Goal: Information Seeking & Learning: Learn about a topic

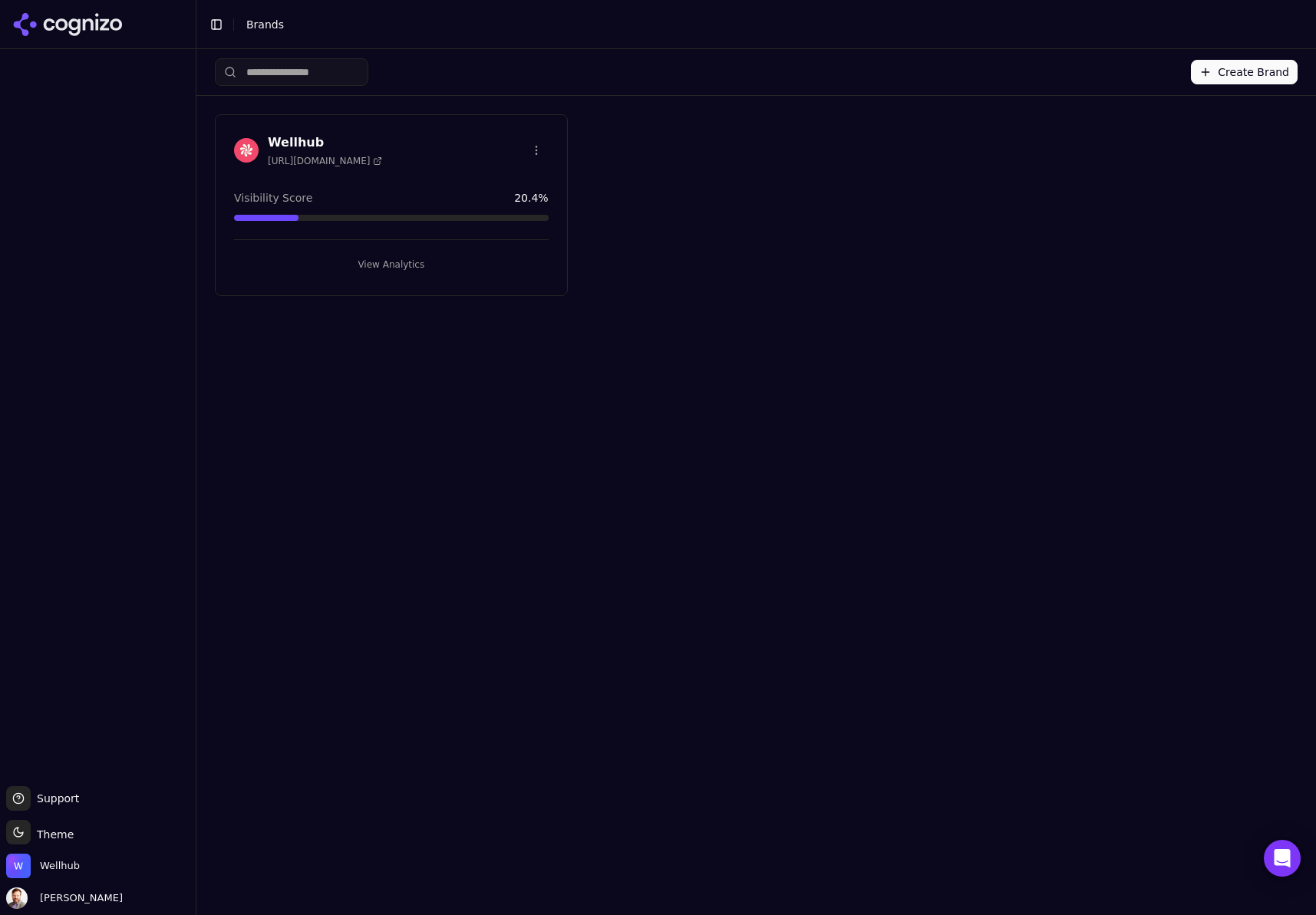
click at [288, 140] on h3 "Wellhub" at bounding box center [325, 142] width 114 height 19
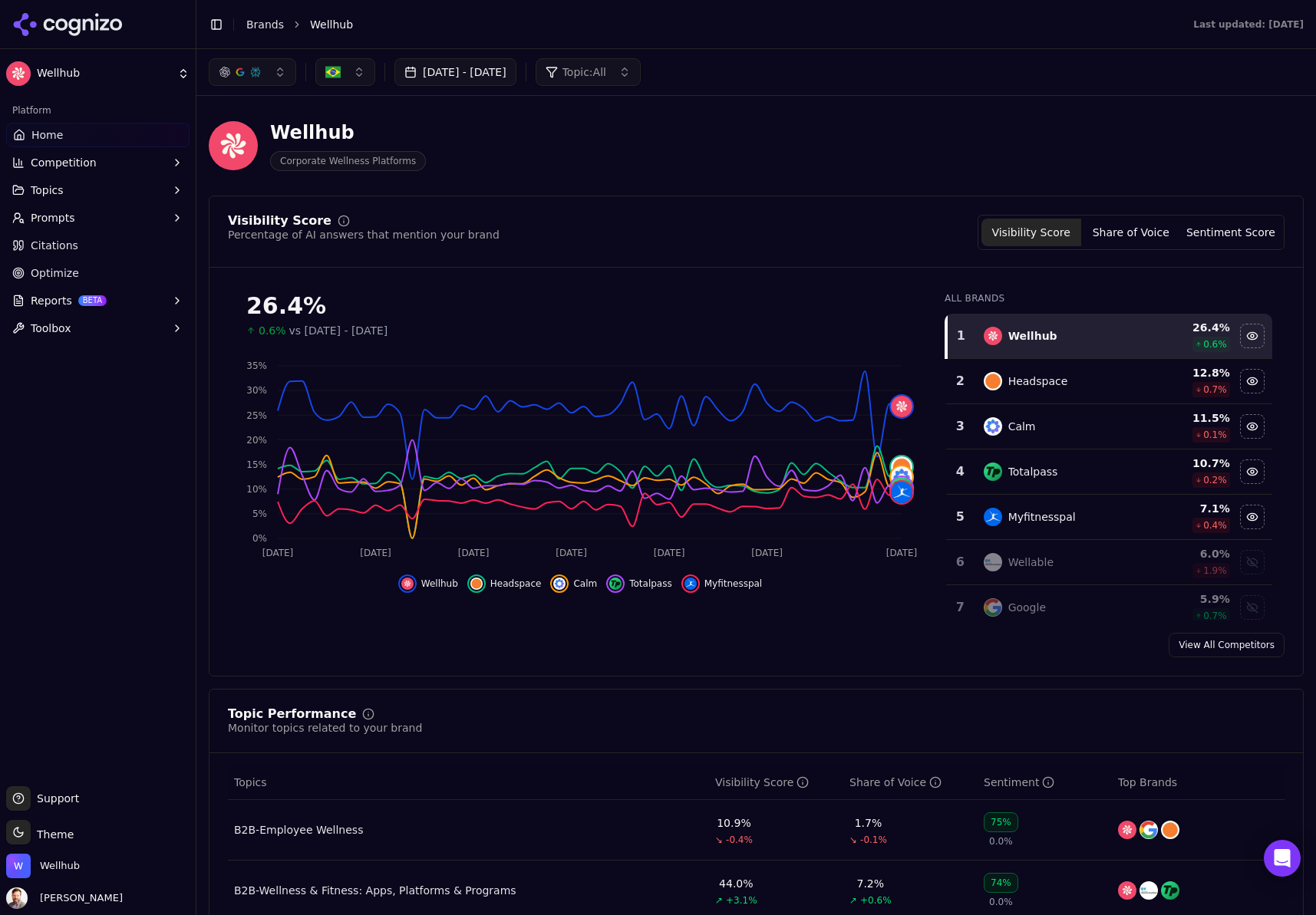
click at [56, 215] on span "Prompts" at bounding box center [53, 217] width 45 height 15
click at [57, 245] on span "Active" at bounding box center [98, 242] width 133 height 15
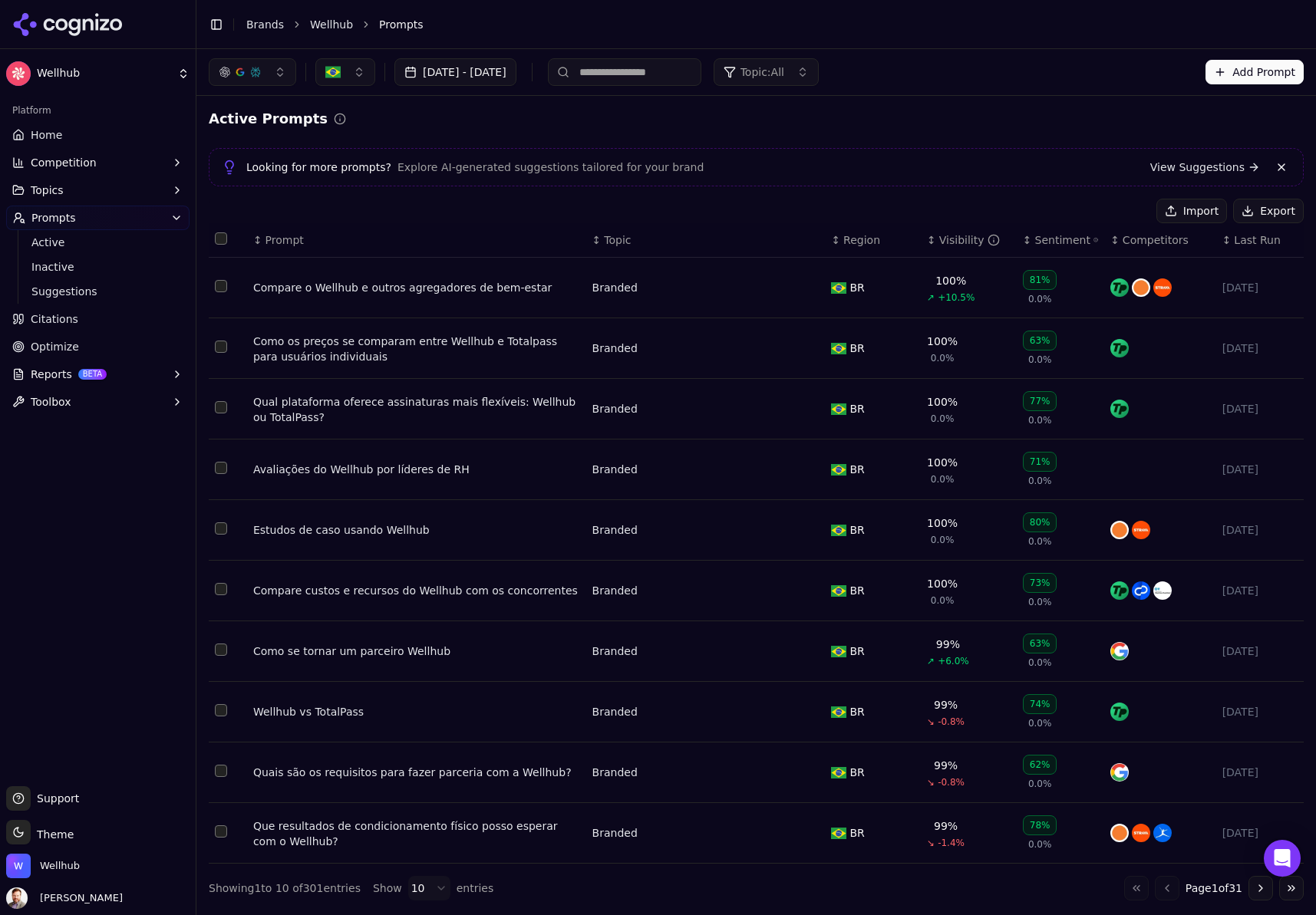
click at [66, 181] on button "Topics" at bounding box center [97, 190] width 184 height 25
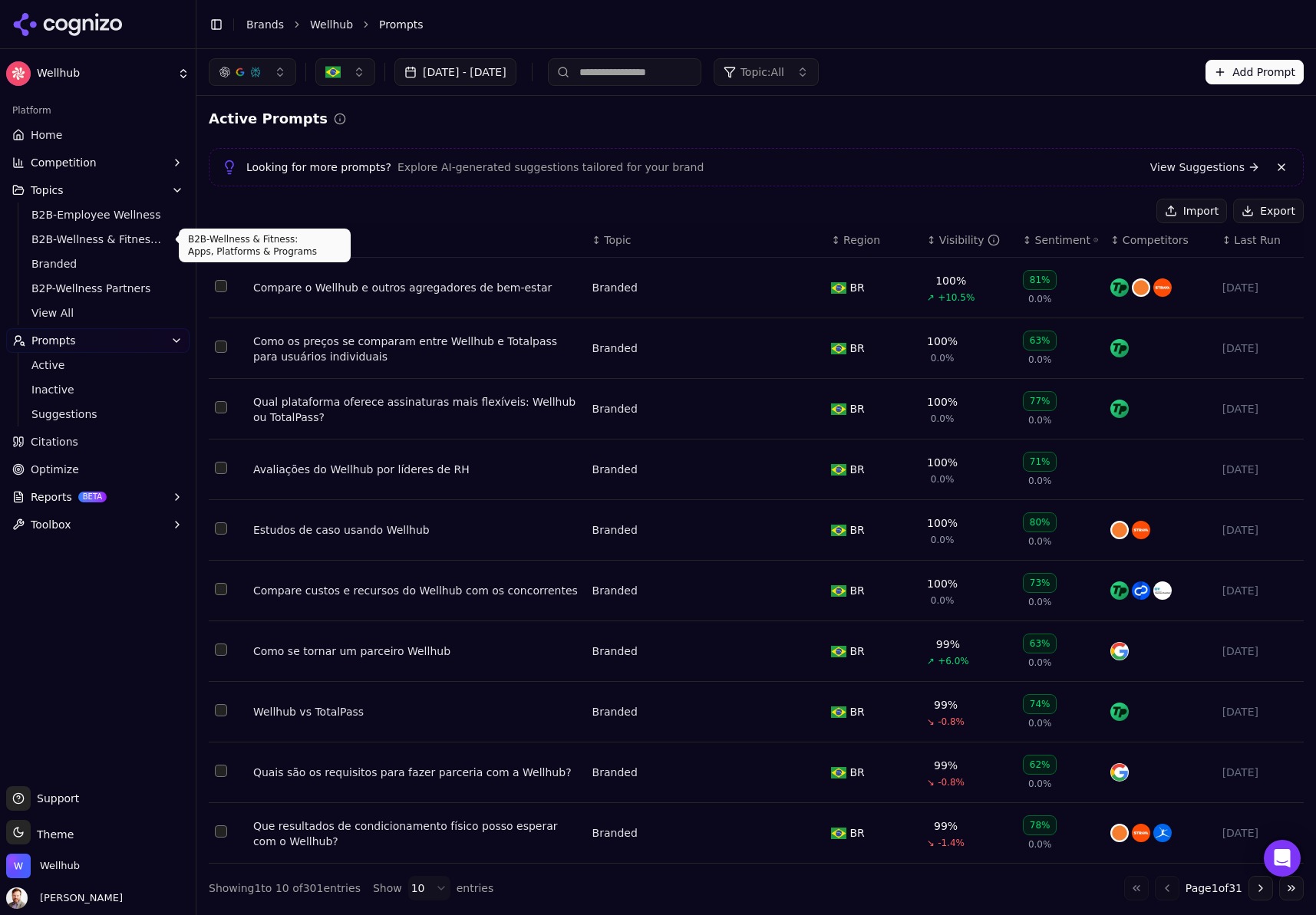
click at [66, 238] on span "B2B-Wellness & Fitness: Apps, Platforms & Programs" at bounding box center [98, 238] width 133 height 15
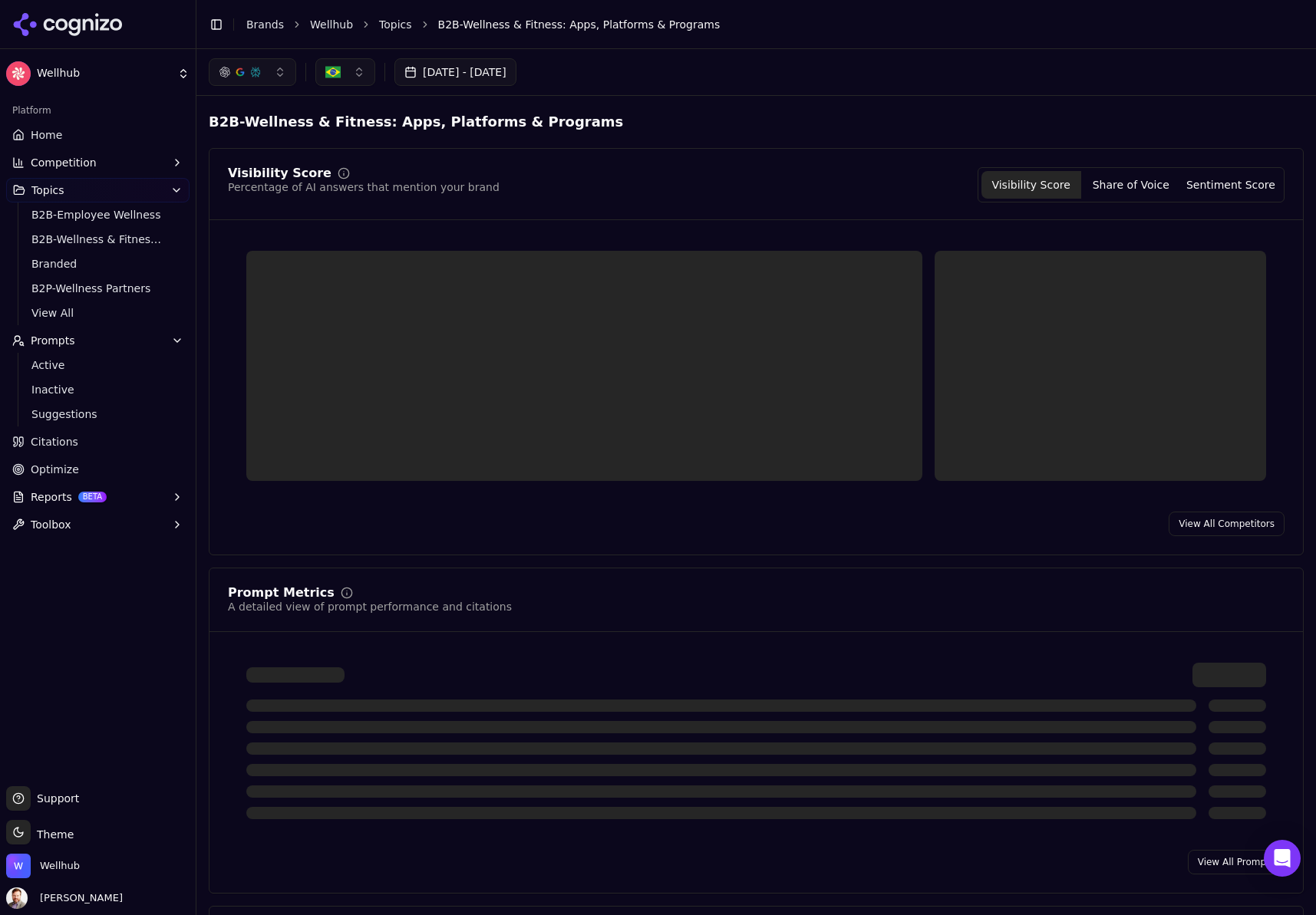
click at [356, 72] on button "button" at bounding box center [345, 72] width 60 height 28
click at [387, 136] on span "[GEOGRAPHIC_DATA]" at bounding box center [400, 132] width 113 height 15
click at [363, 69] on button "button" at bounding box center [354, 72] width 78 height 28
click at [380, 72] on button "button" at bounding box center [354, 72] width 78 height 28
click at [356, 157] on span "[GEOGRAPHIC_DATA]" at bounding box center [400, 157] width 113 height 15
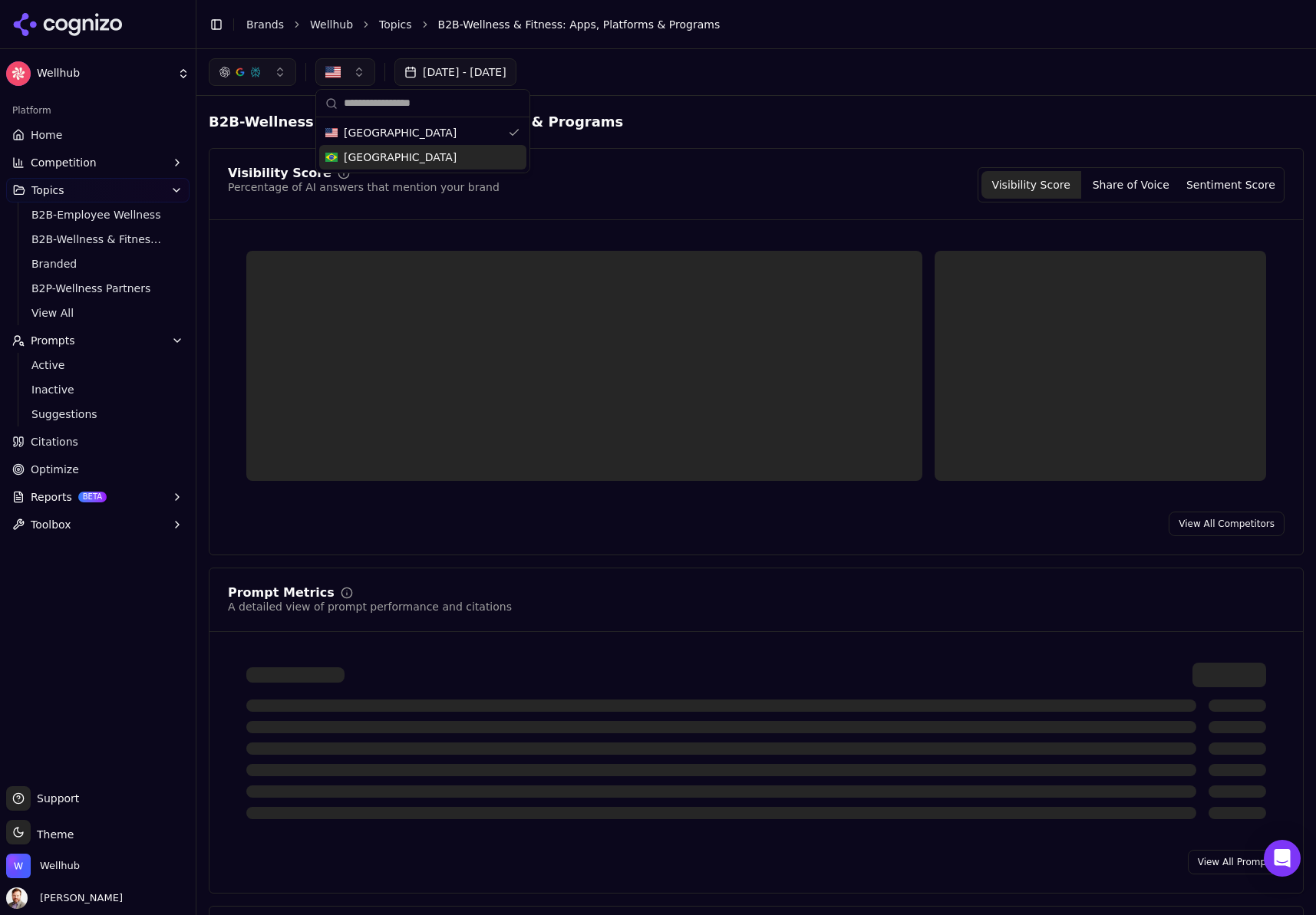
click at [647, 64] on div "[DATE] - [DATE]" at bounding box center [755, 72] width 1095 height 28
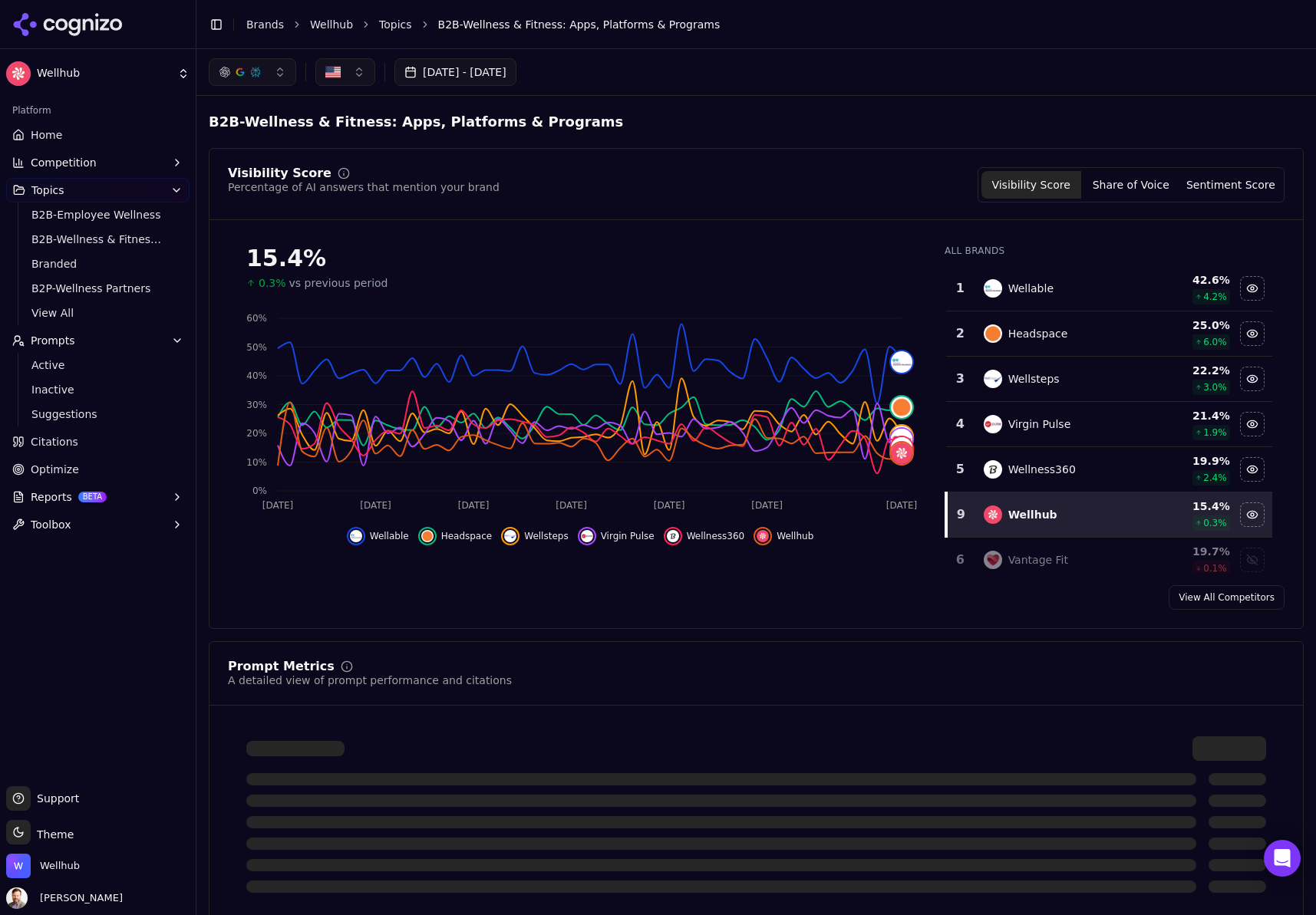
click at [509, 533] on img "Hide wellsteps data" at bounding box center [510, 536] width 12 height 12
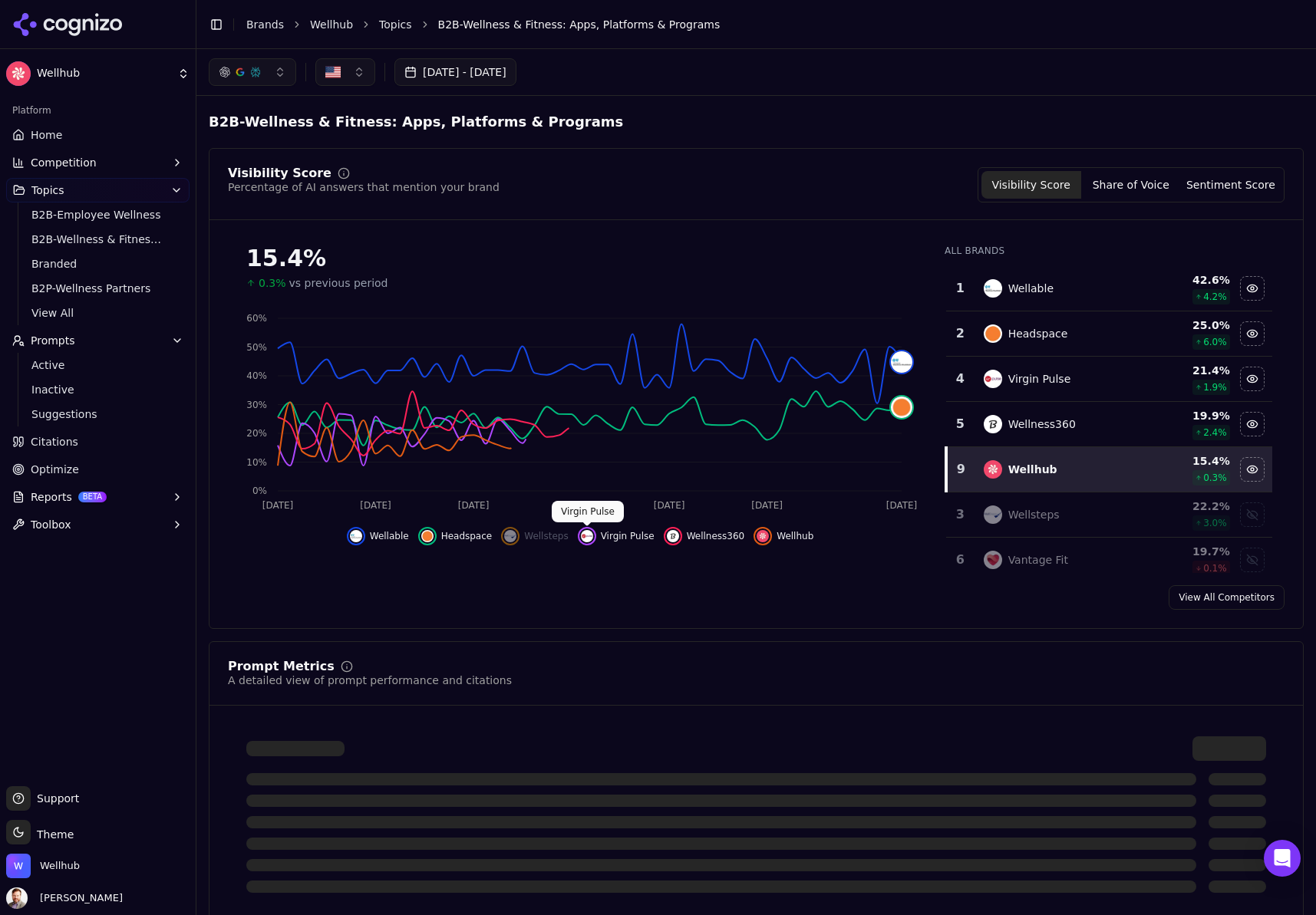
click at [583, 537] on img "Hide virgin pulse data" at bounding box center [587, 536] width 12 height 12
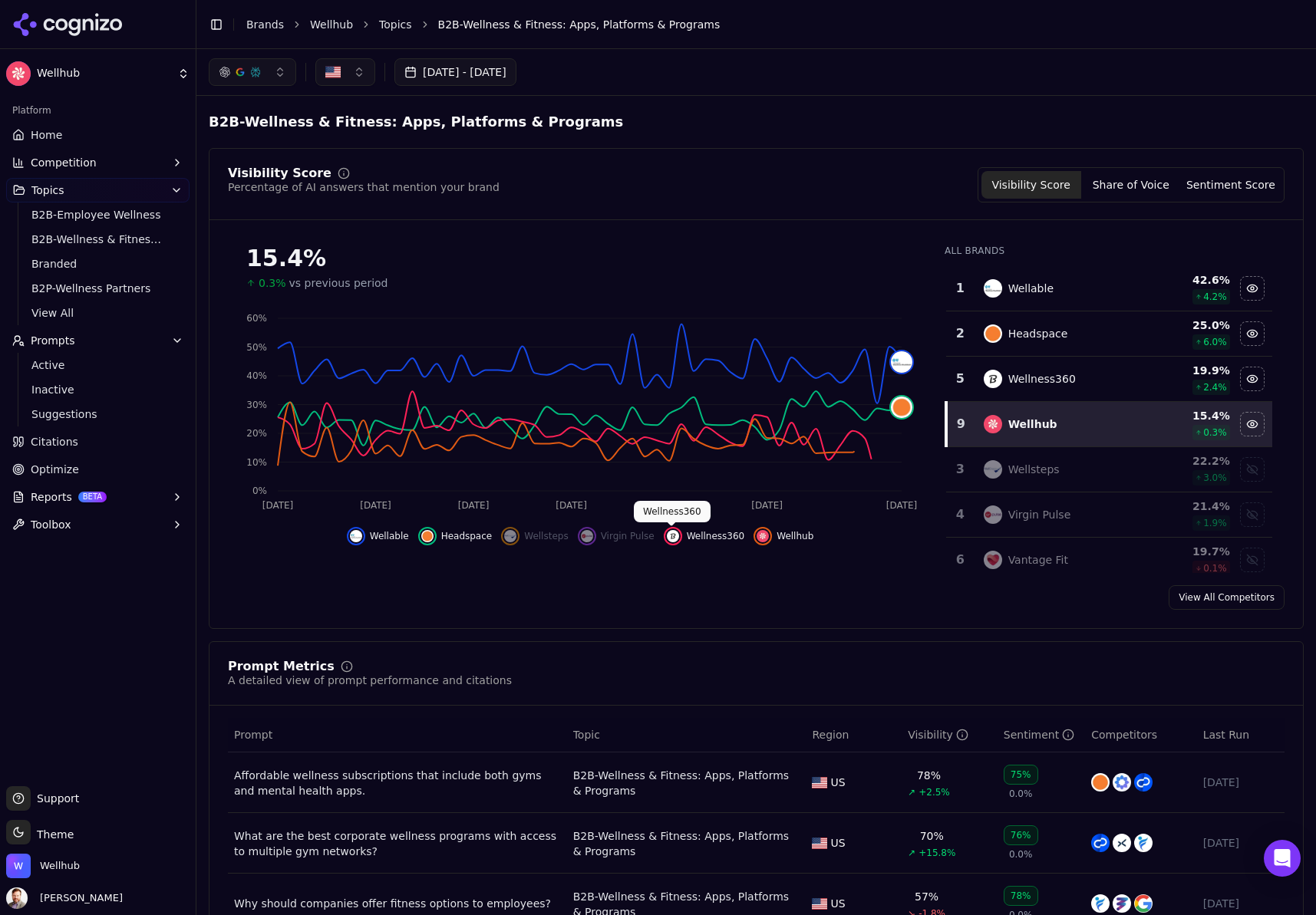
click at [677, 536] on img "Hide wellness360 data" at bounding box center [673, 536] width 12 height 12
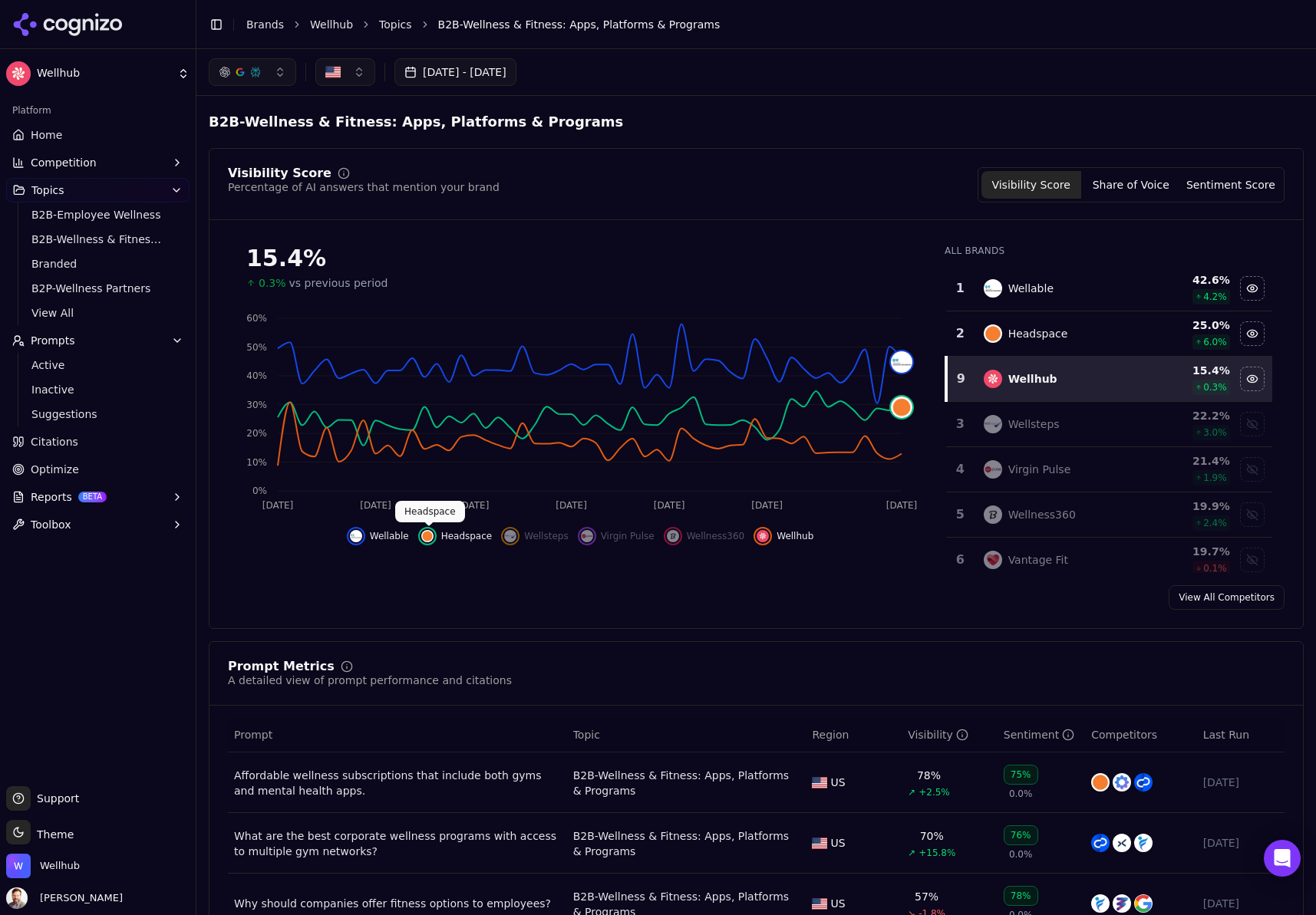
click at [431, 533] on img "Hide headspace data" at bounding box center [427, 536] width 12 height 12
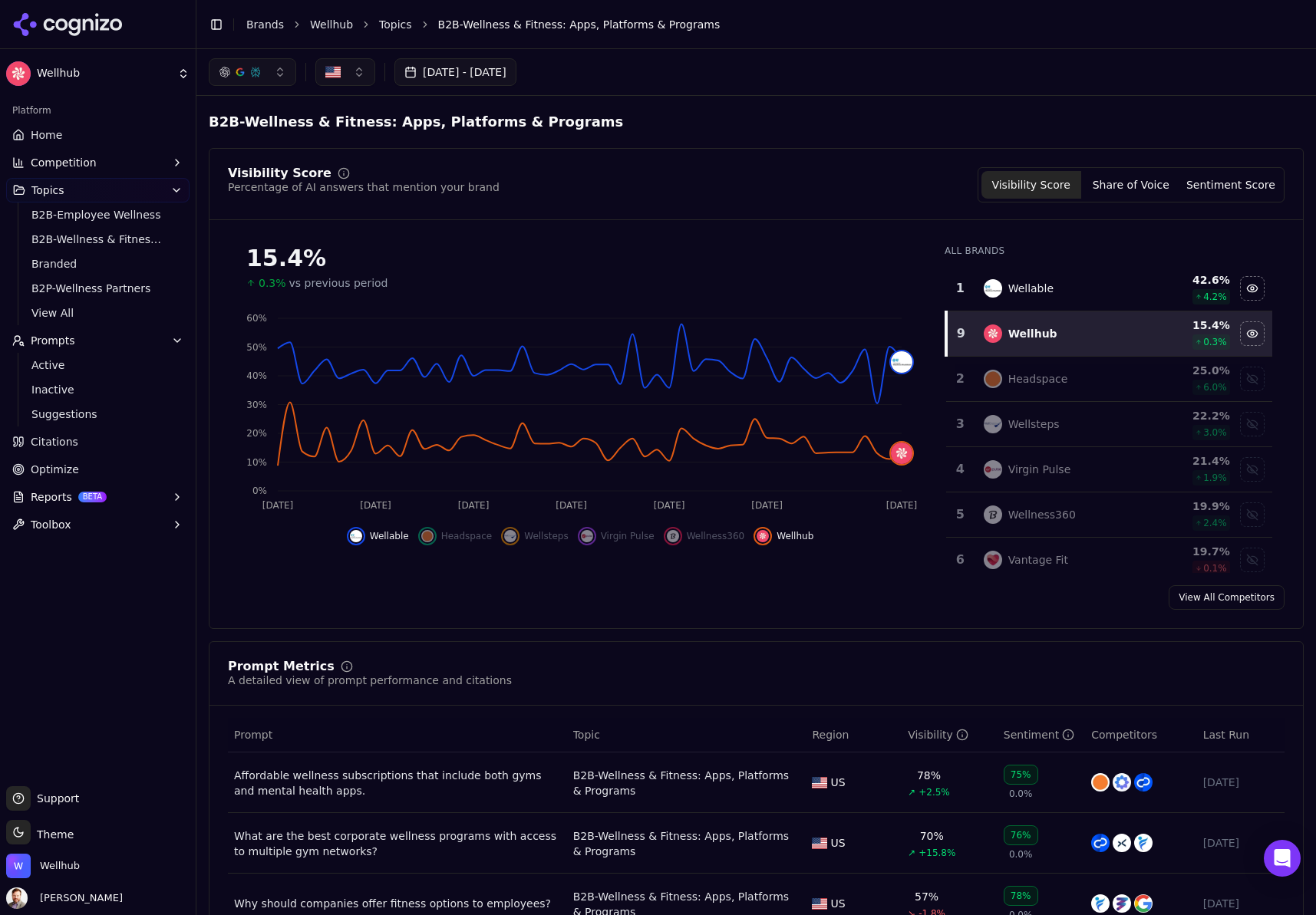
click at [371, 536] on button "Wellable" at bounding box center [377, 536] width 63 height 19
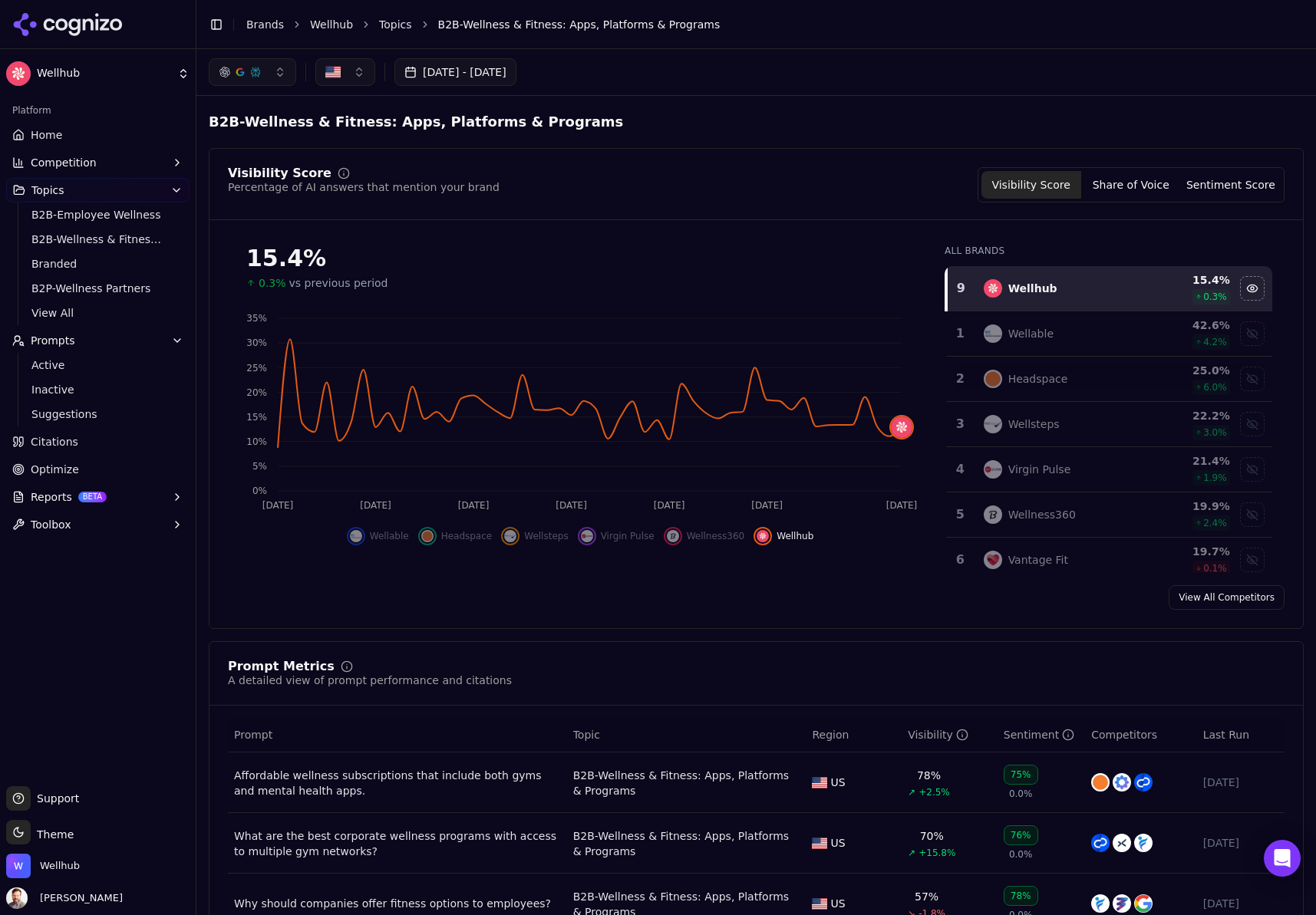
click at [285, 71] on button "button" at bounding box center [252, 72] width 87 height 28
click at [308, 163] on div "Google AI Overviews" at bounding box center [252, 165] width 146 height 40
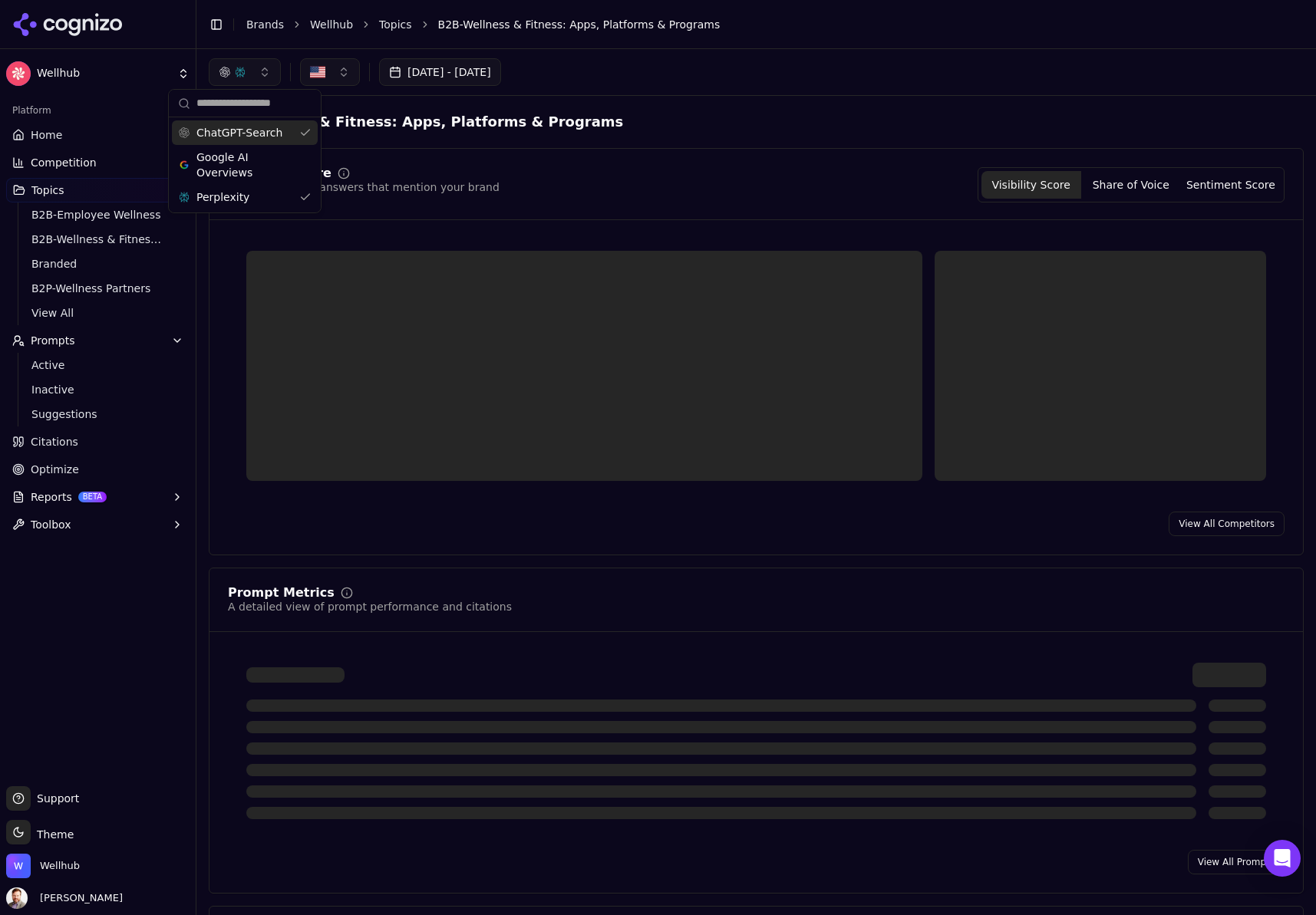
click at [266, 73] on button "button" at bounding box center [244, 72] width 72 height 28
click at [269, 68] on button "button" at bounding box center [244, 72] width 72 height 28
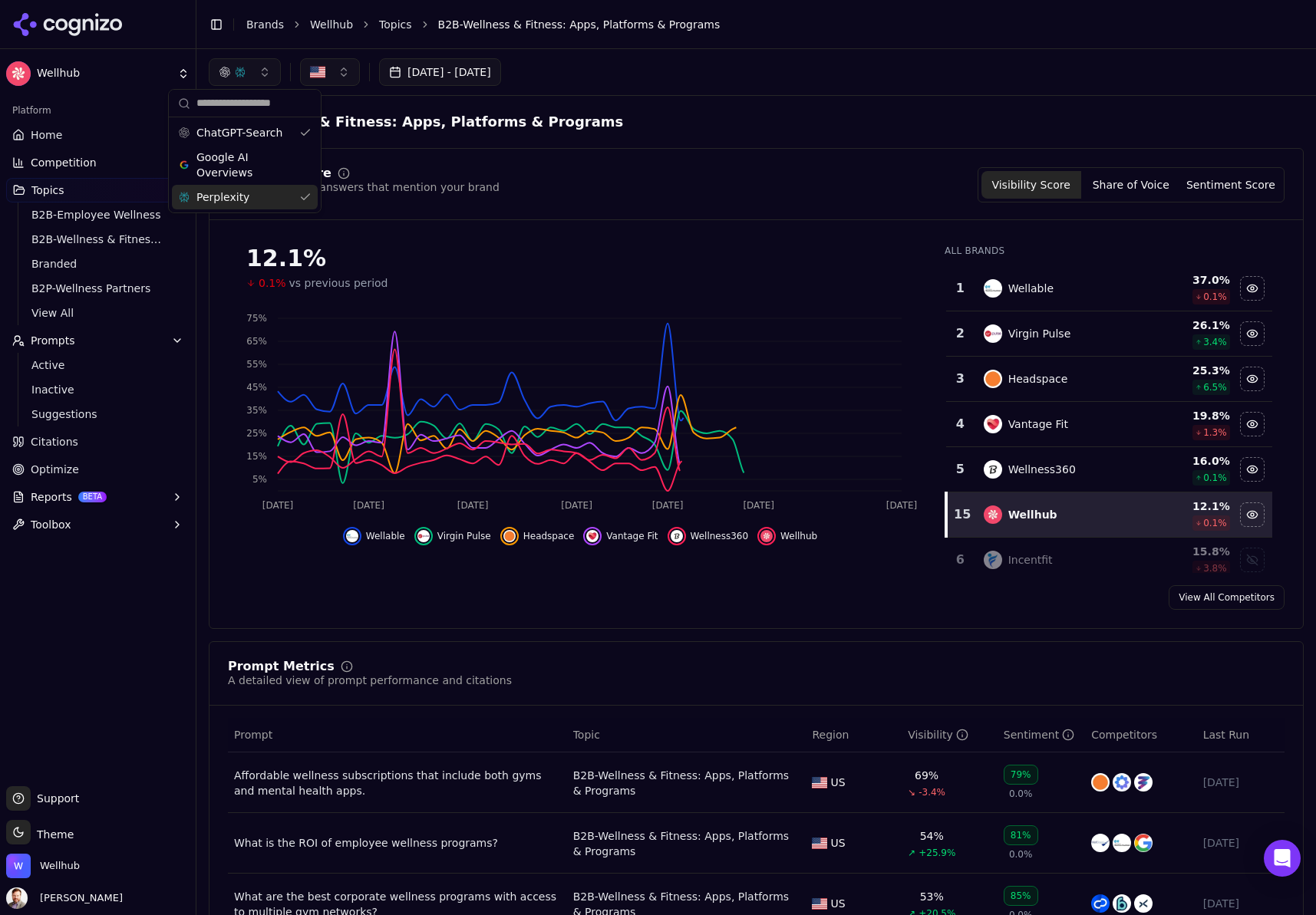
click at [293, 196] on div "Perplexity" at bounding box center [244, 196] width 146 height 25
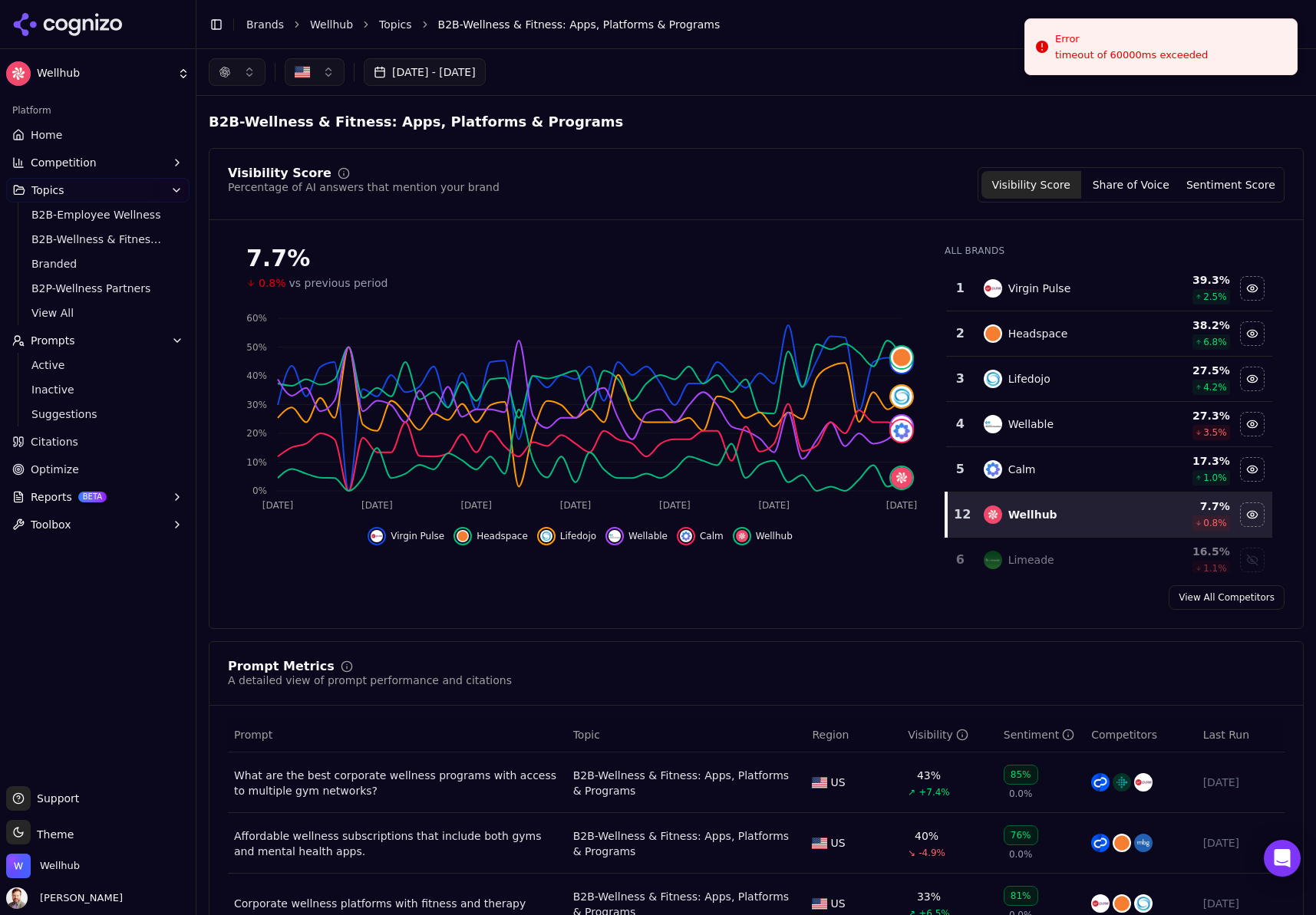
click at [468, 531] on body "Wellhub Platform Home Competition Topics B2B-Employee Wellness B2B-Wellness & F…" at bounding box center [658, 458] width 1316 height 915
click at [549, 535] on img "Hide lifedojo data" at bounding box center [546, 536] width 12 height 12
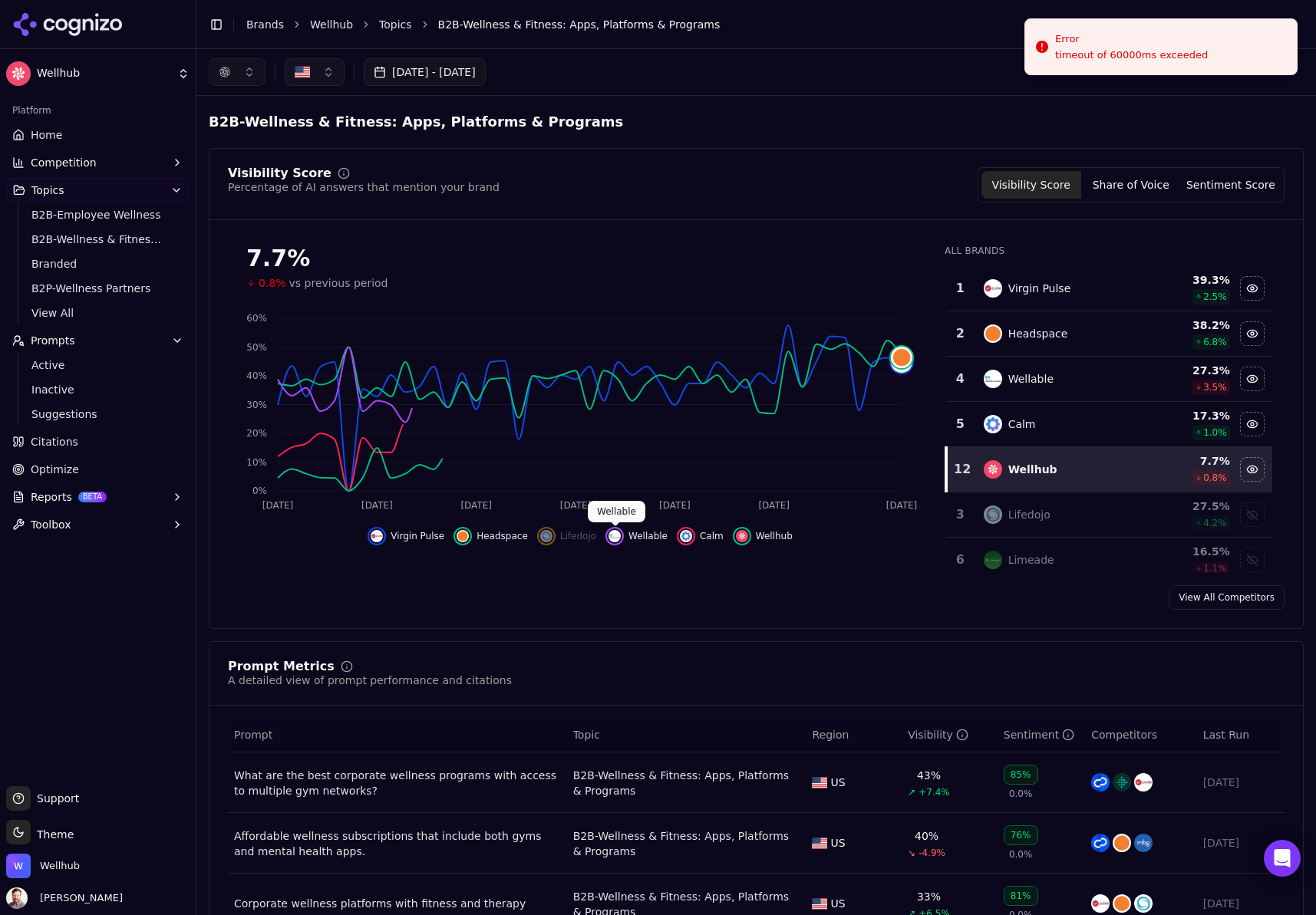
click at [606, 536] on div "Hide wellable data" at bounding box center [614, 536] width 19 height 19
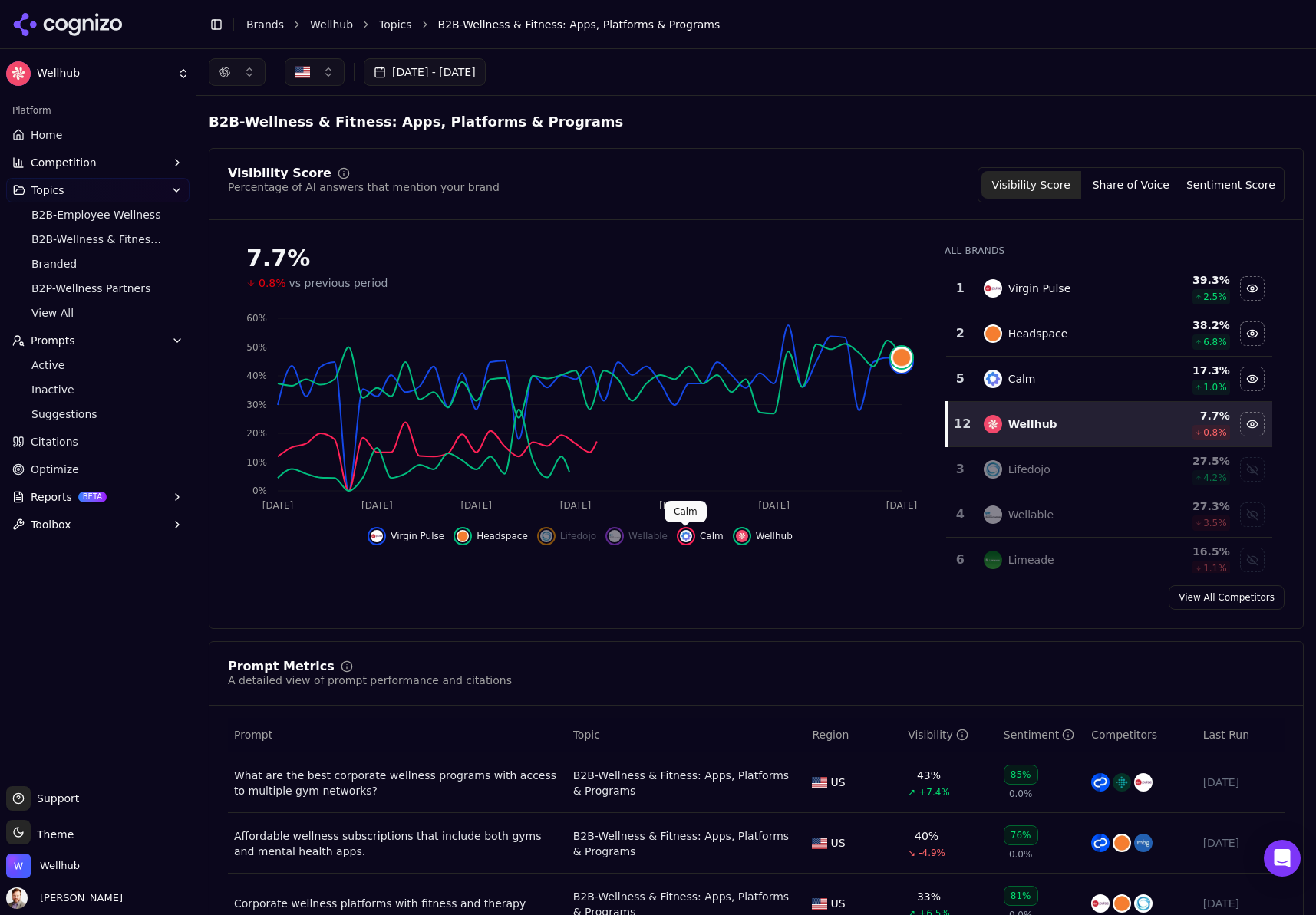
click at [680, 538] on img "Hide calm data" at bounding box center [686, 536] width 12 height 12
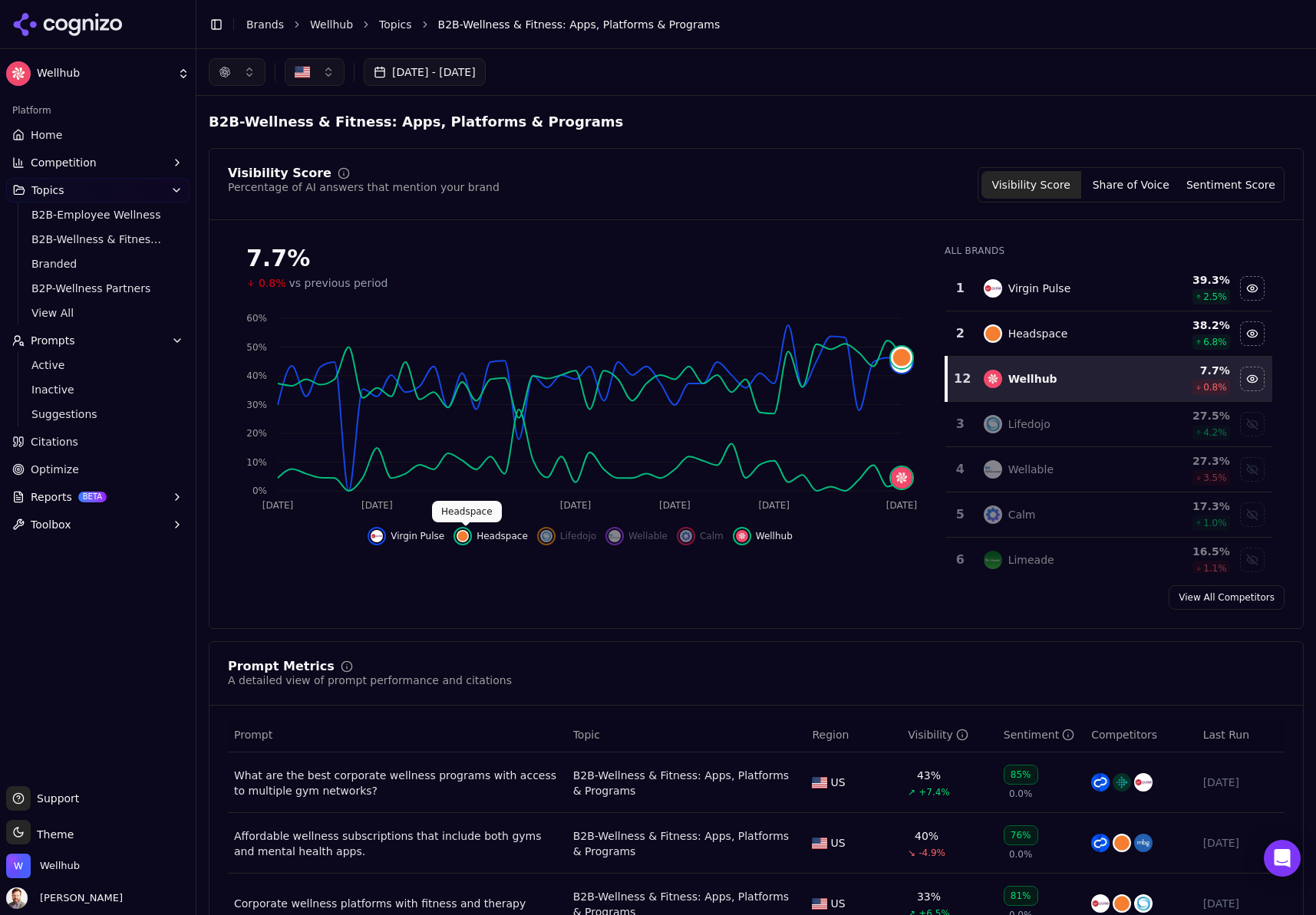
click at [458, 537] on img "Hide headspace data" at bounding box center [462, 536] width 12 height 12
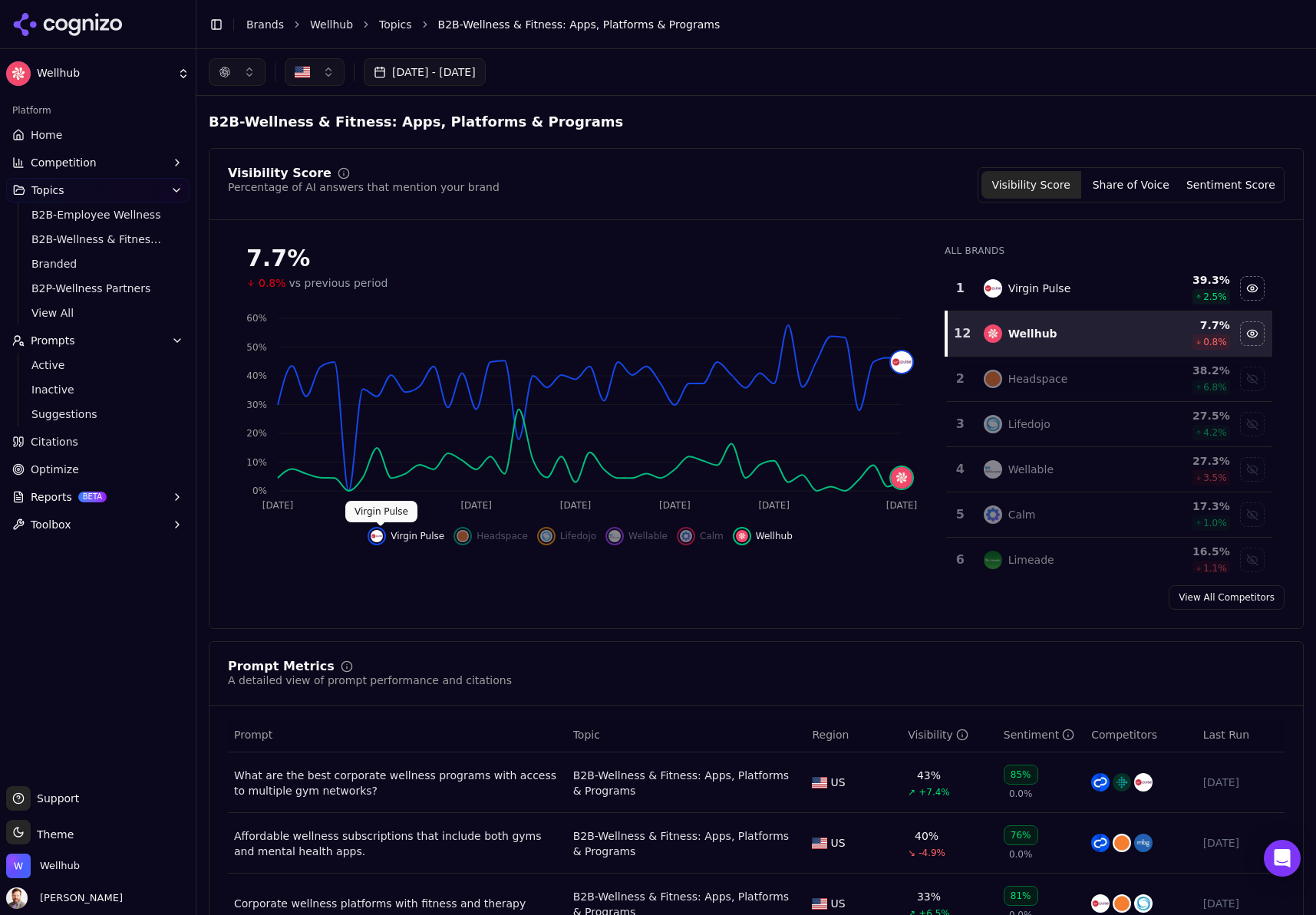
click at [380, 537] on img "Hide virgin pulse data" at bounding box center [376, 536] width 12 height 12
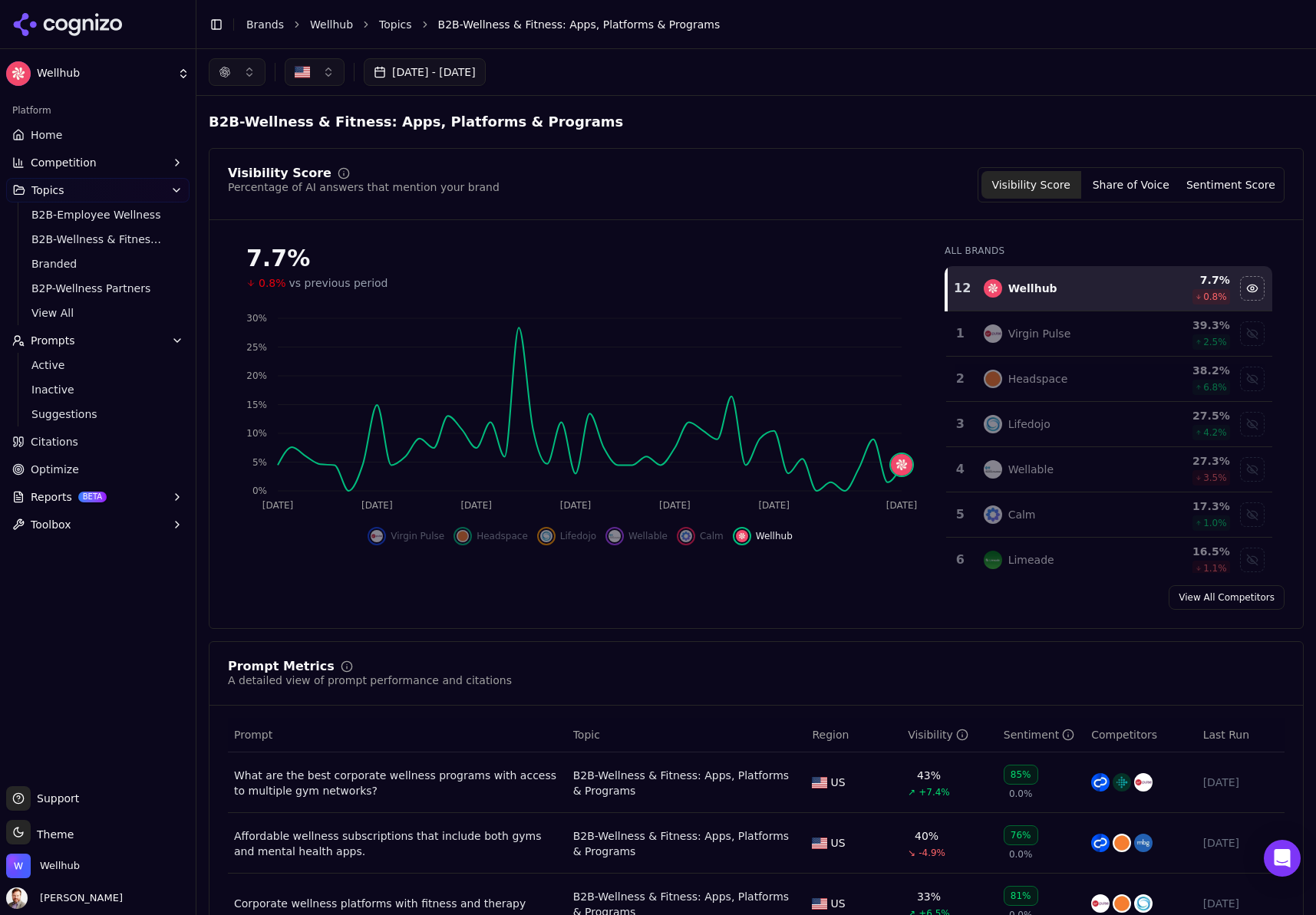
click at [235, 63] on button "button" at bounding box center [236, 72] width 57 height 28
click at [264, 136] on span "ChatGPT-Search" at bounding box center [231, 132] width 86 height 15
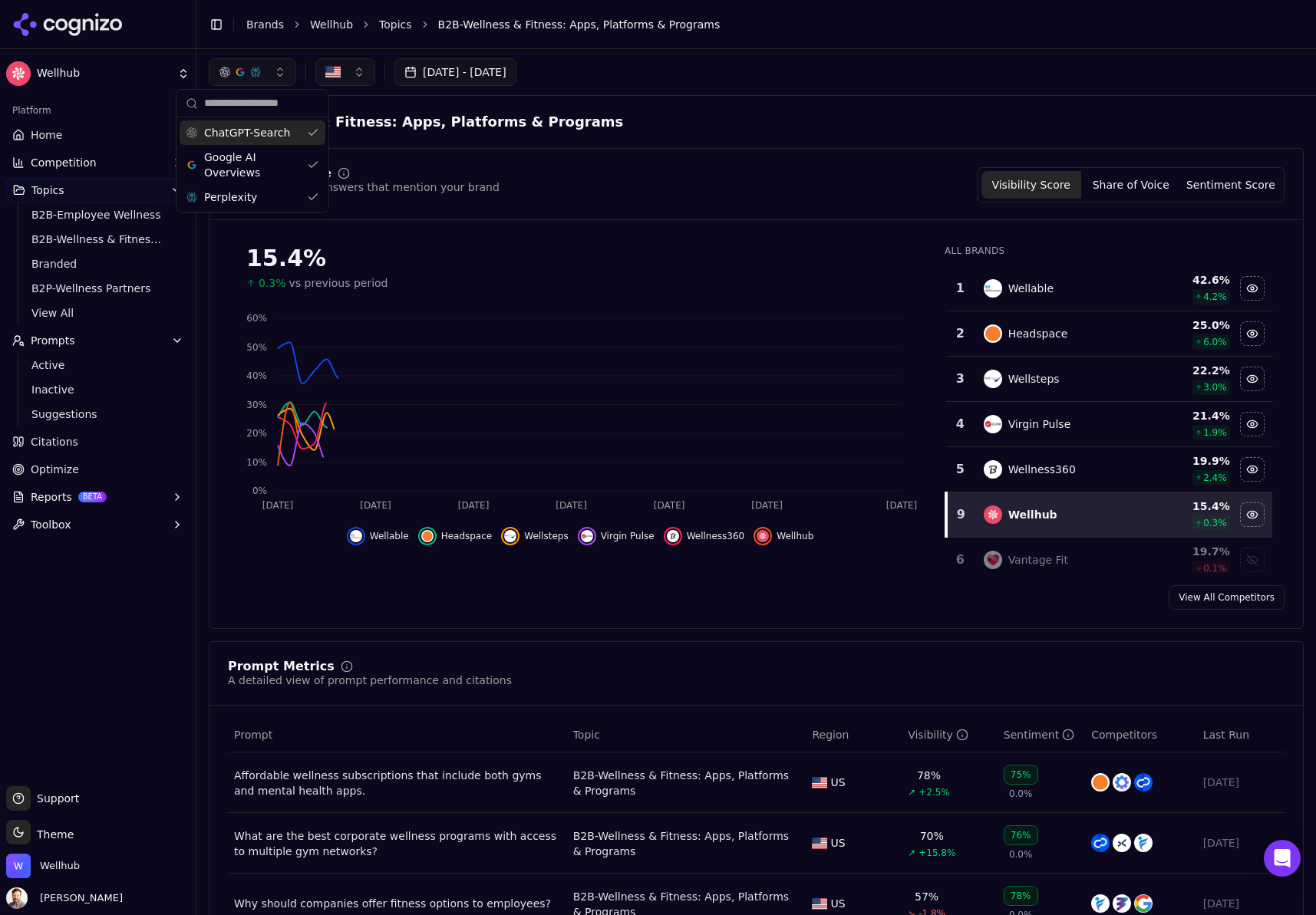
click at [241, 63] on button "button" at bounding box center [252, 72] width 87 height 28
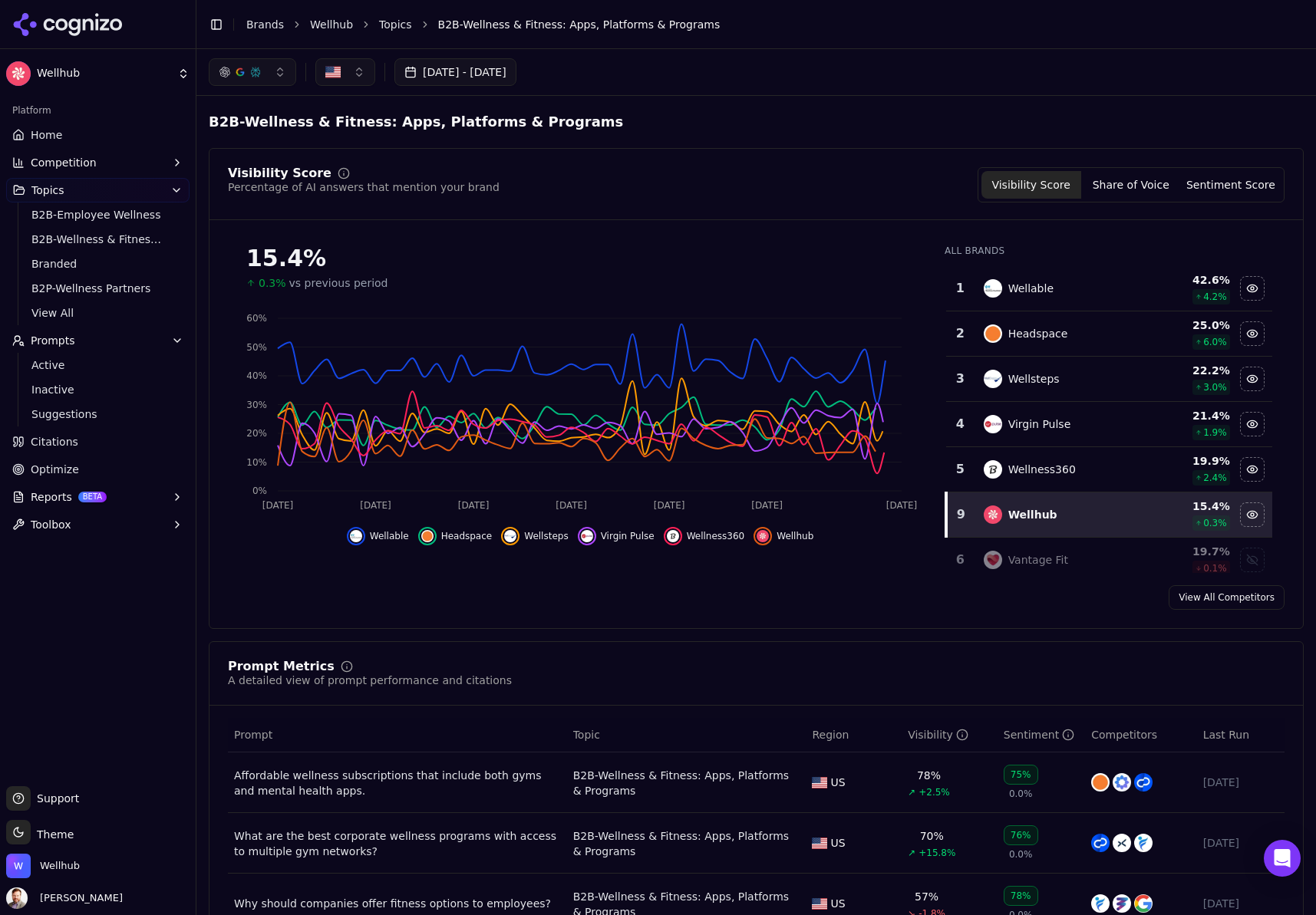
click at [250, 63] on button "button" at bounding box center [252, 72] width 87 height 28
click at [308, 133] on div "ChatGPT-Search" at bounding box center [252, 132] width 146 height 25
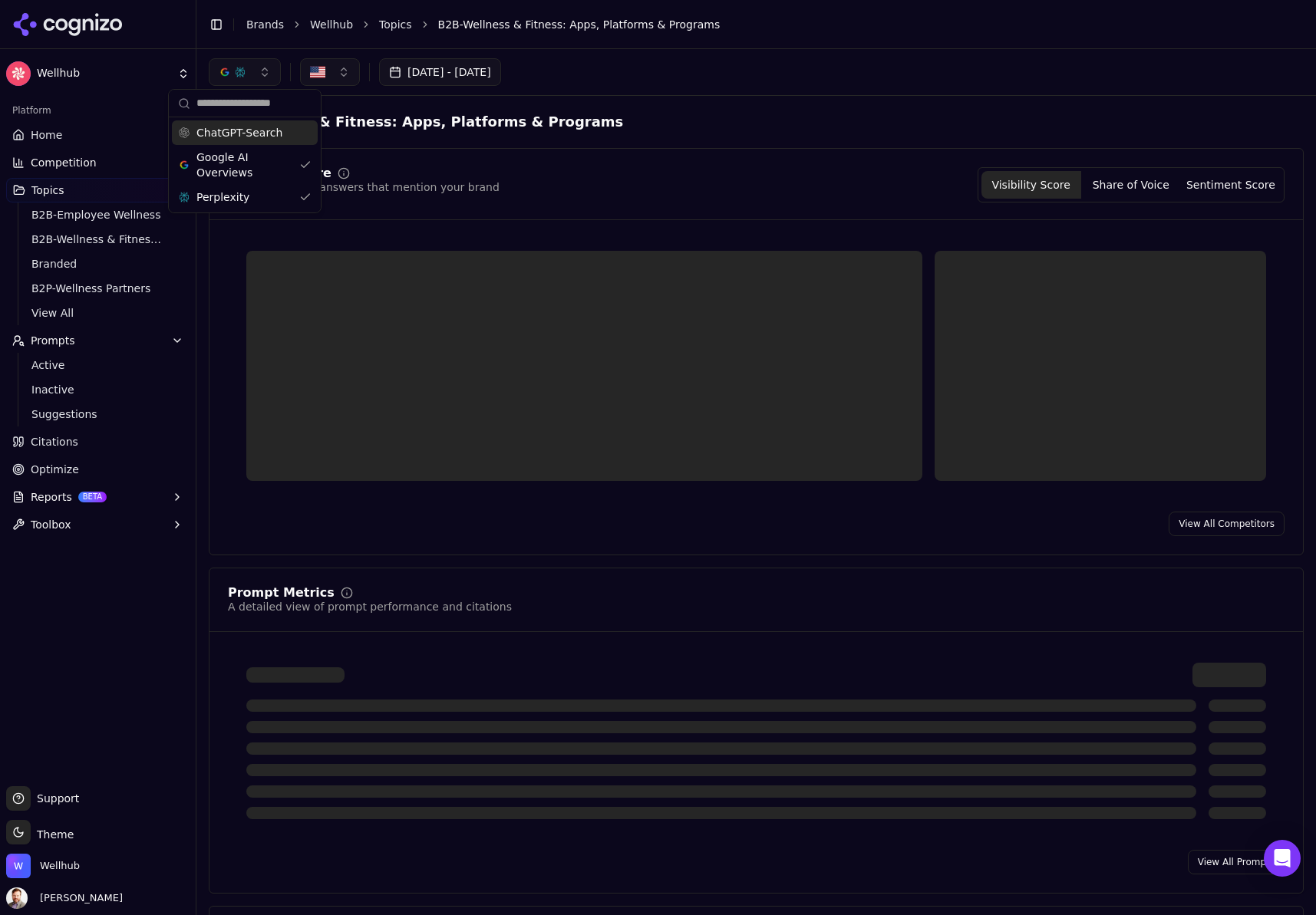
click at [261, 63] on button "button" at bounding box center [244, 72] width 72 height 28
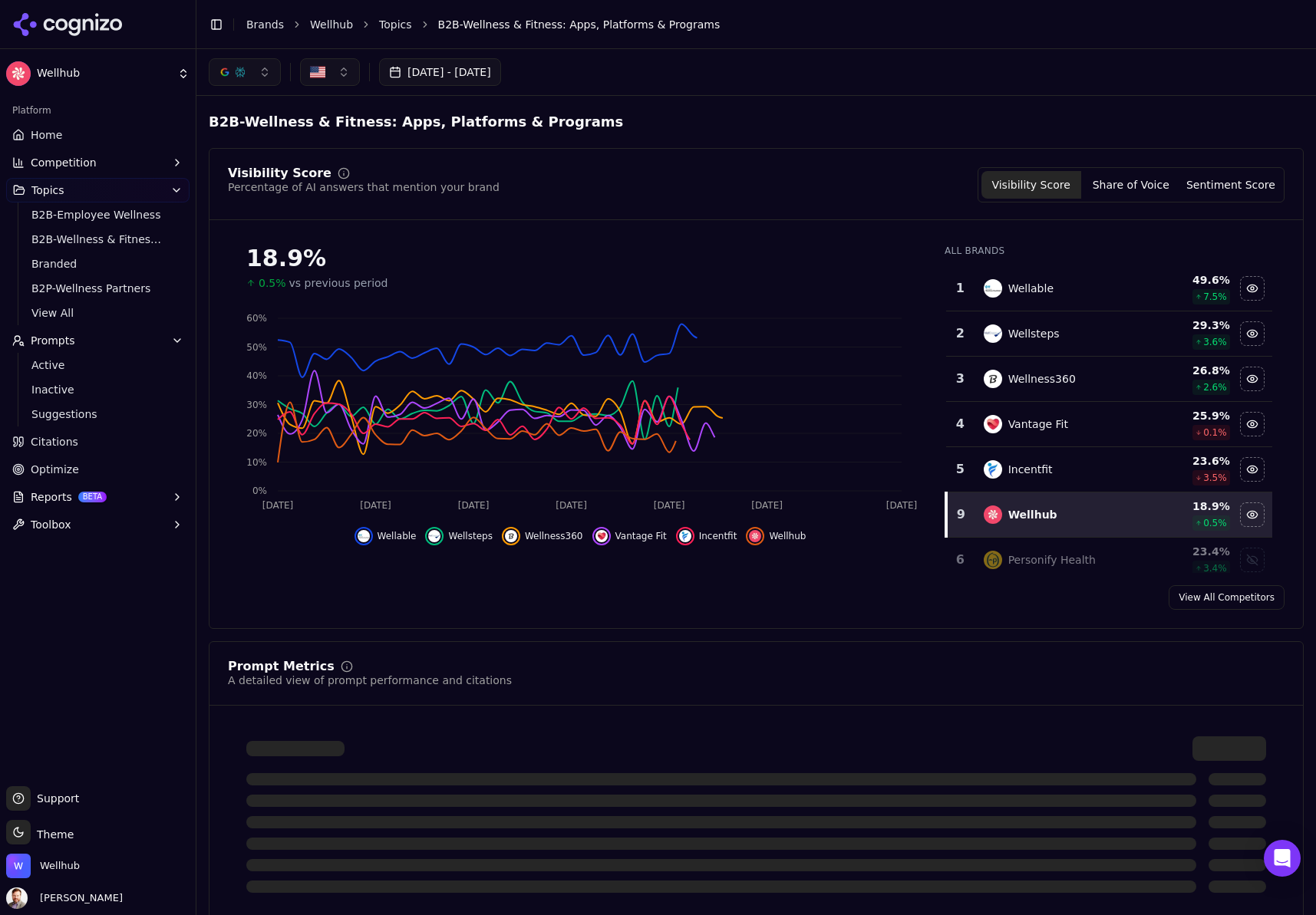
click at [260, 73] on button "button" at bounding box center [244, 72] width 72 height 28
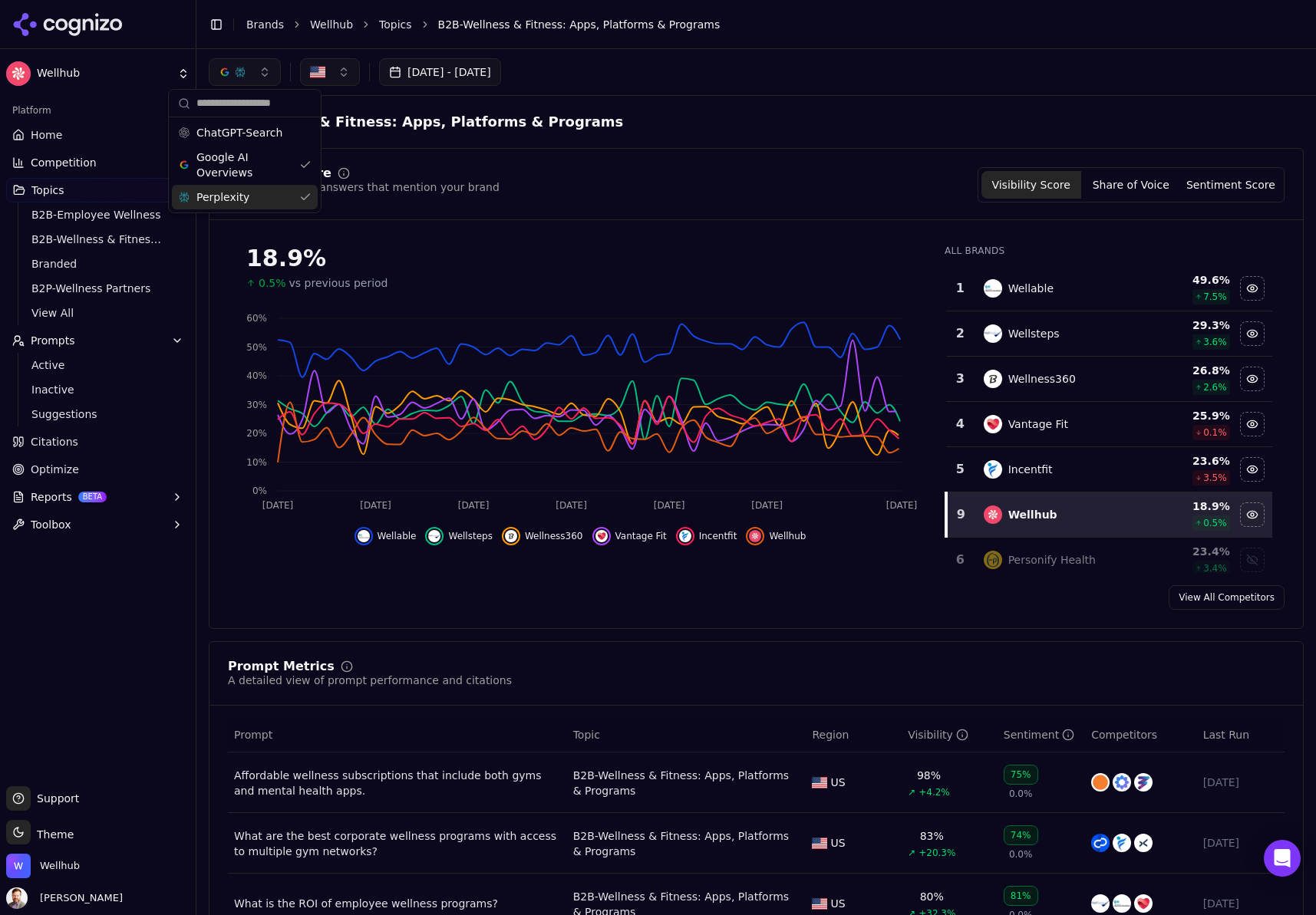
click at [280, 198] on div "Perplexity" at bounding box center [244, 196] width 146 height 25
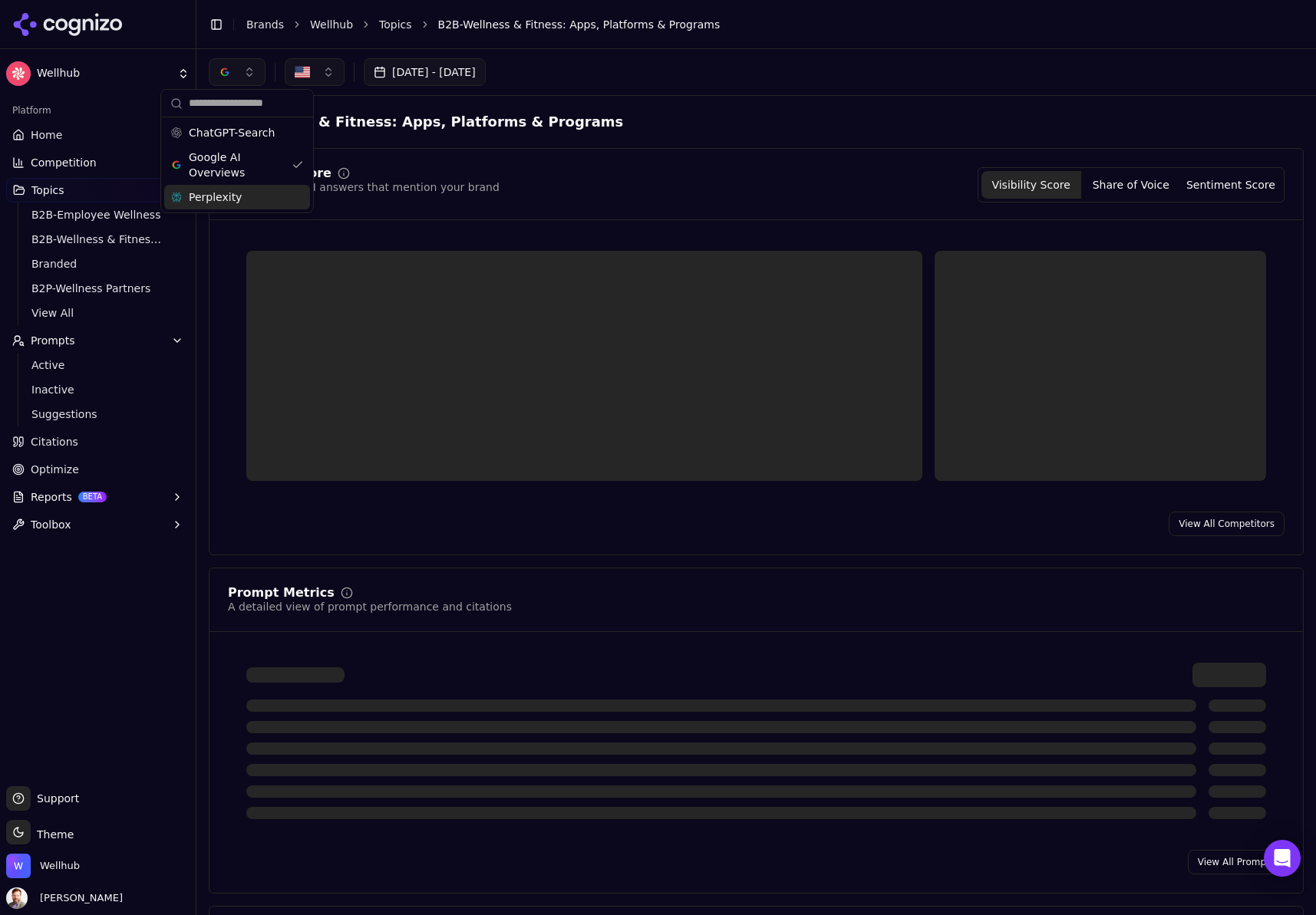
click at [664, 195] on div "Visibility Score Percentage of AI answers that mention your brand Visibility Sc…" at bounding box center [756, 186] width 1056 height 36
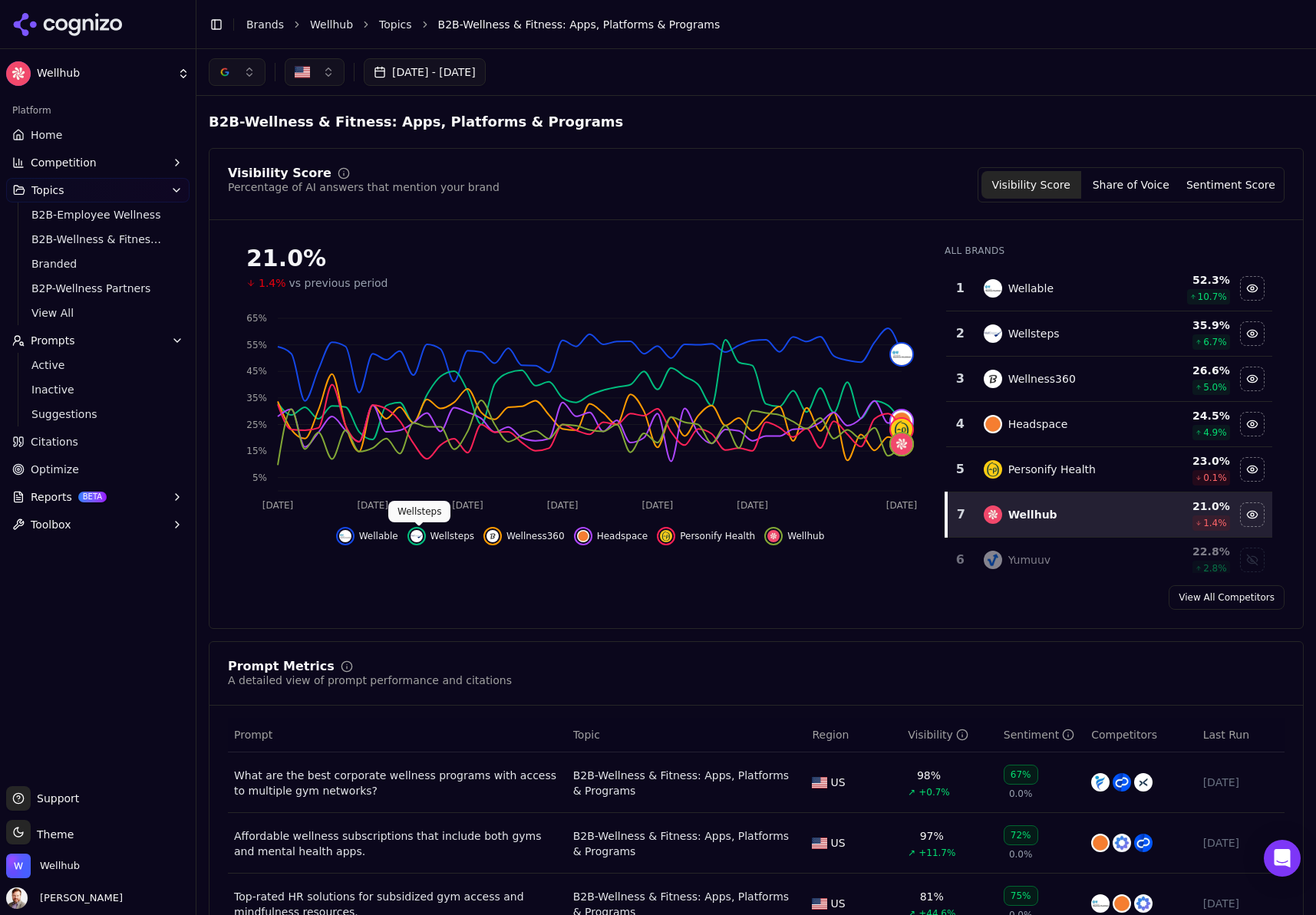
click at [419, 534] on img "Hide wellsteps data" at bounding box center [417, 536] width 12 height 12
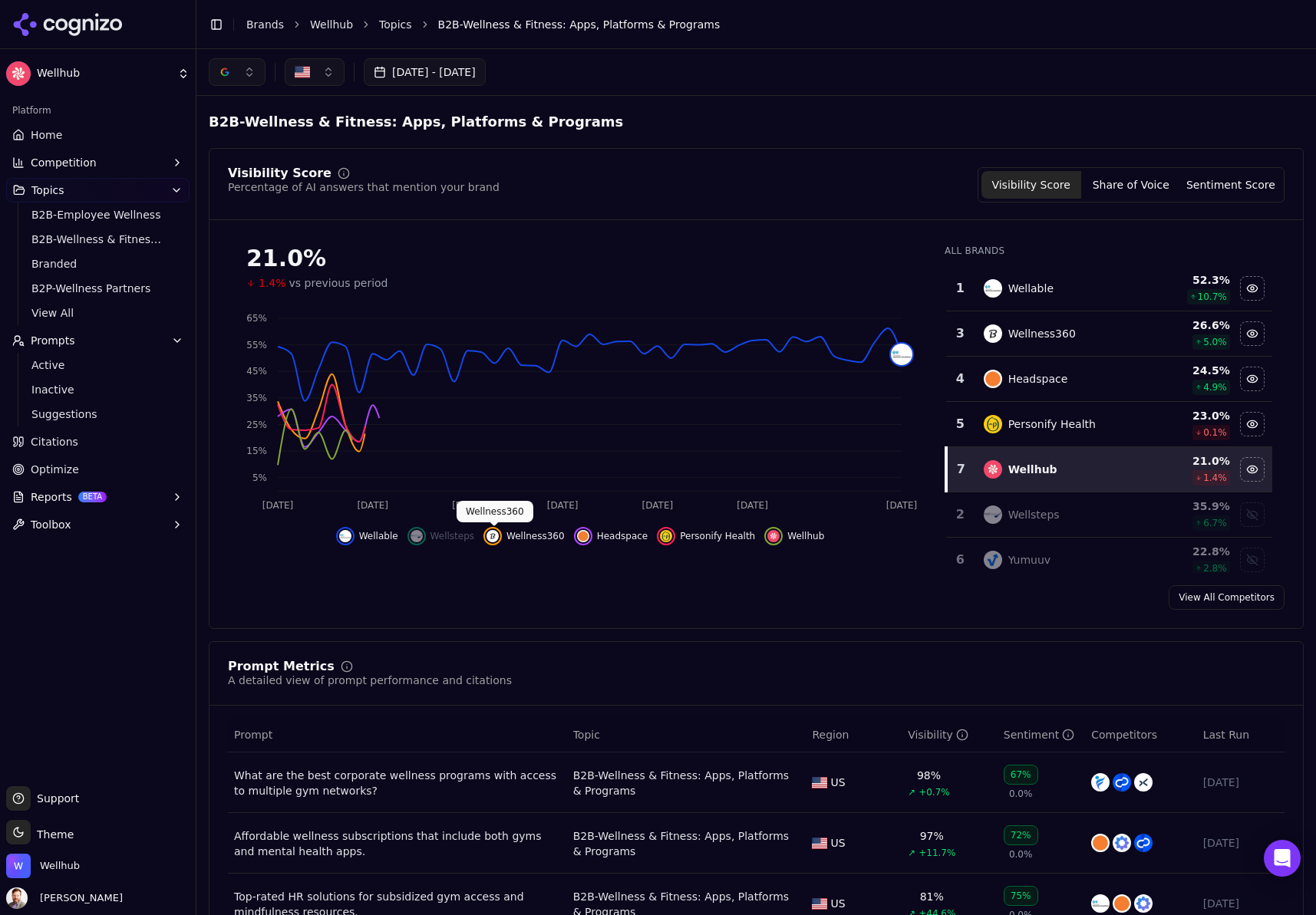
click at [498, 533] on img "Hide wellness360 data" at bounding box center [492, 536] width 12 height 12
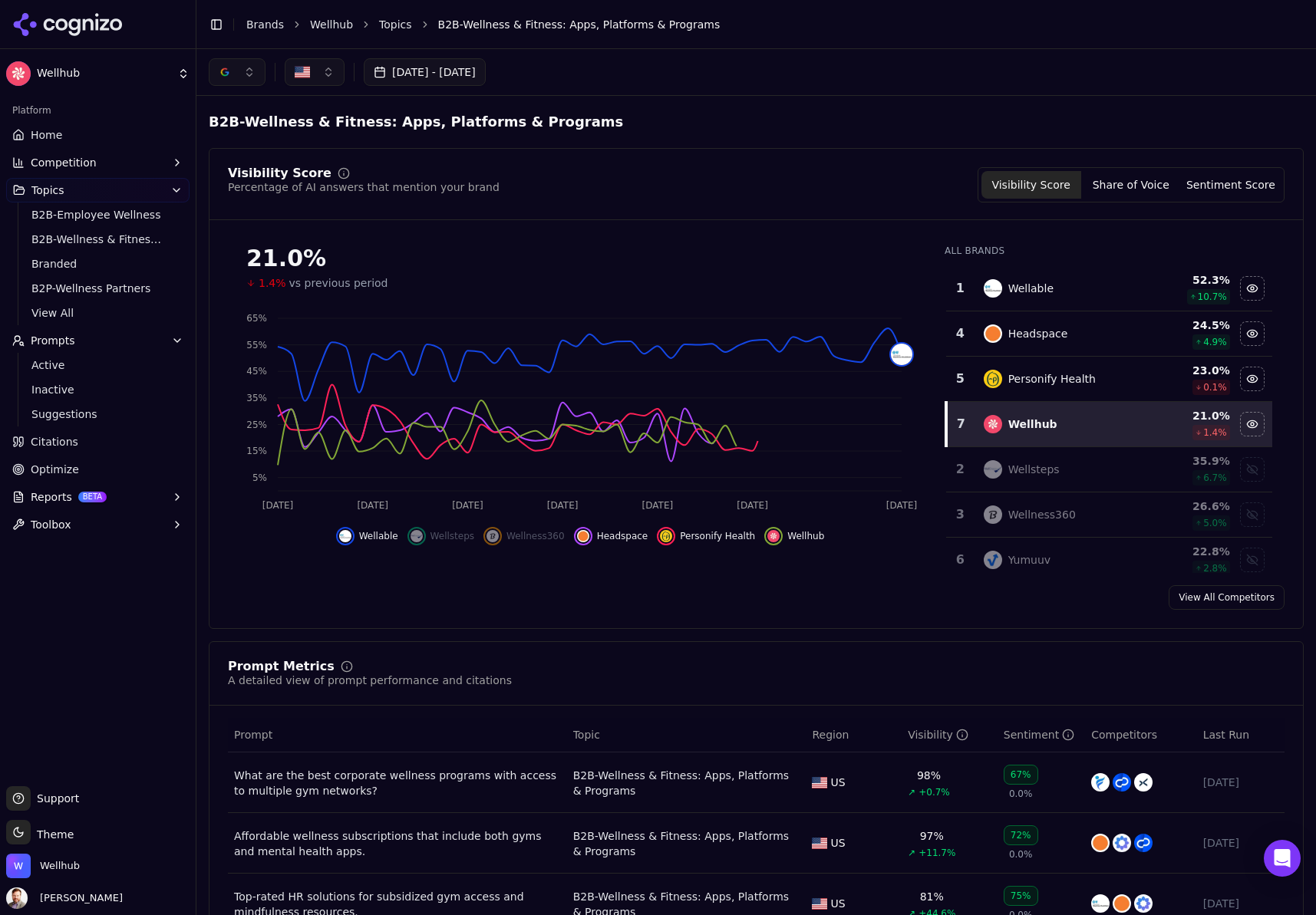
click at [590, 537] on div "Hide headspace data" at bounding box center [583, 536] width 19 height 19
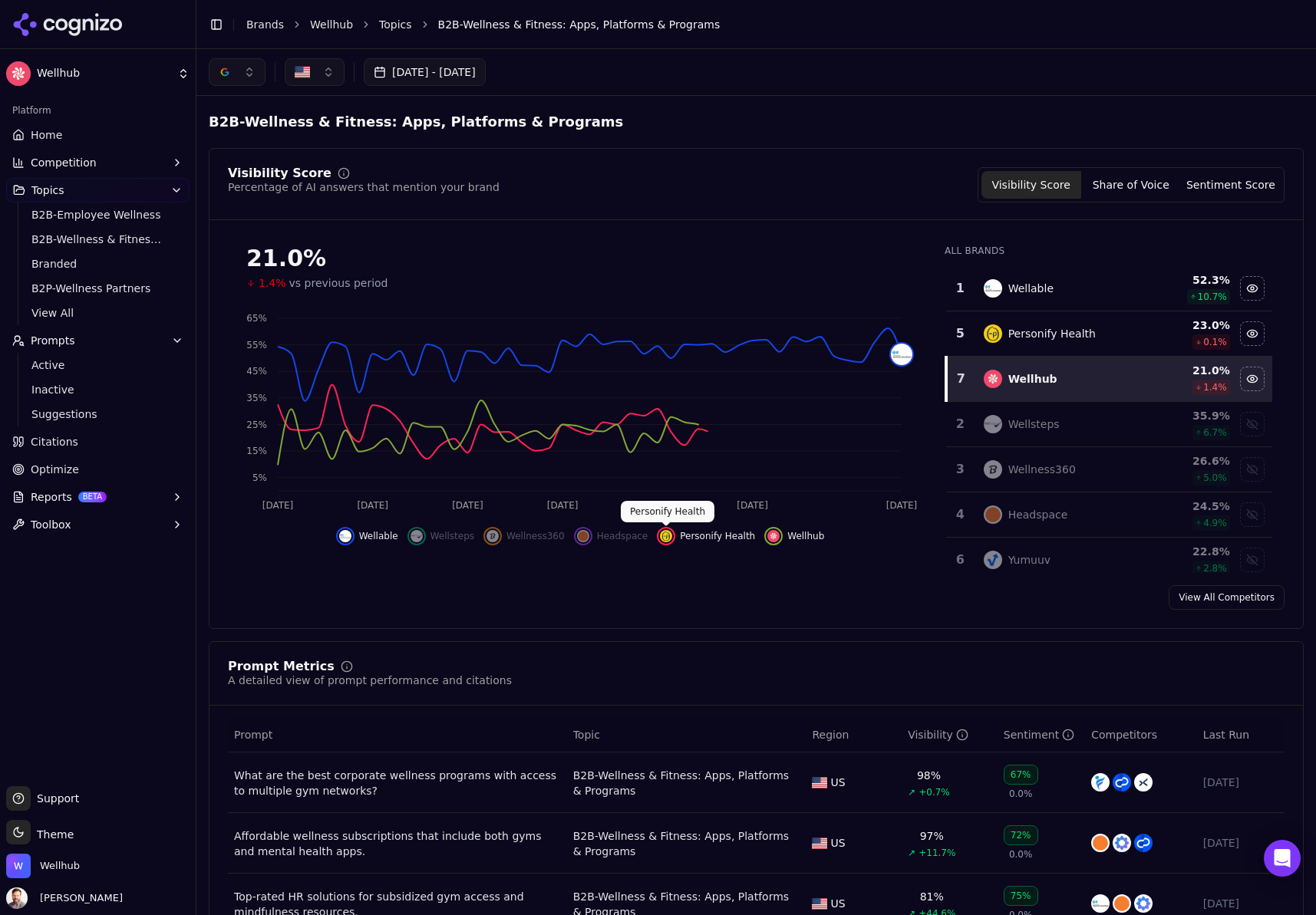
click at [664, 532] on img "Hide personify health data" at bounding box center [666, 536] width 12 height 12
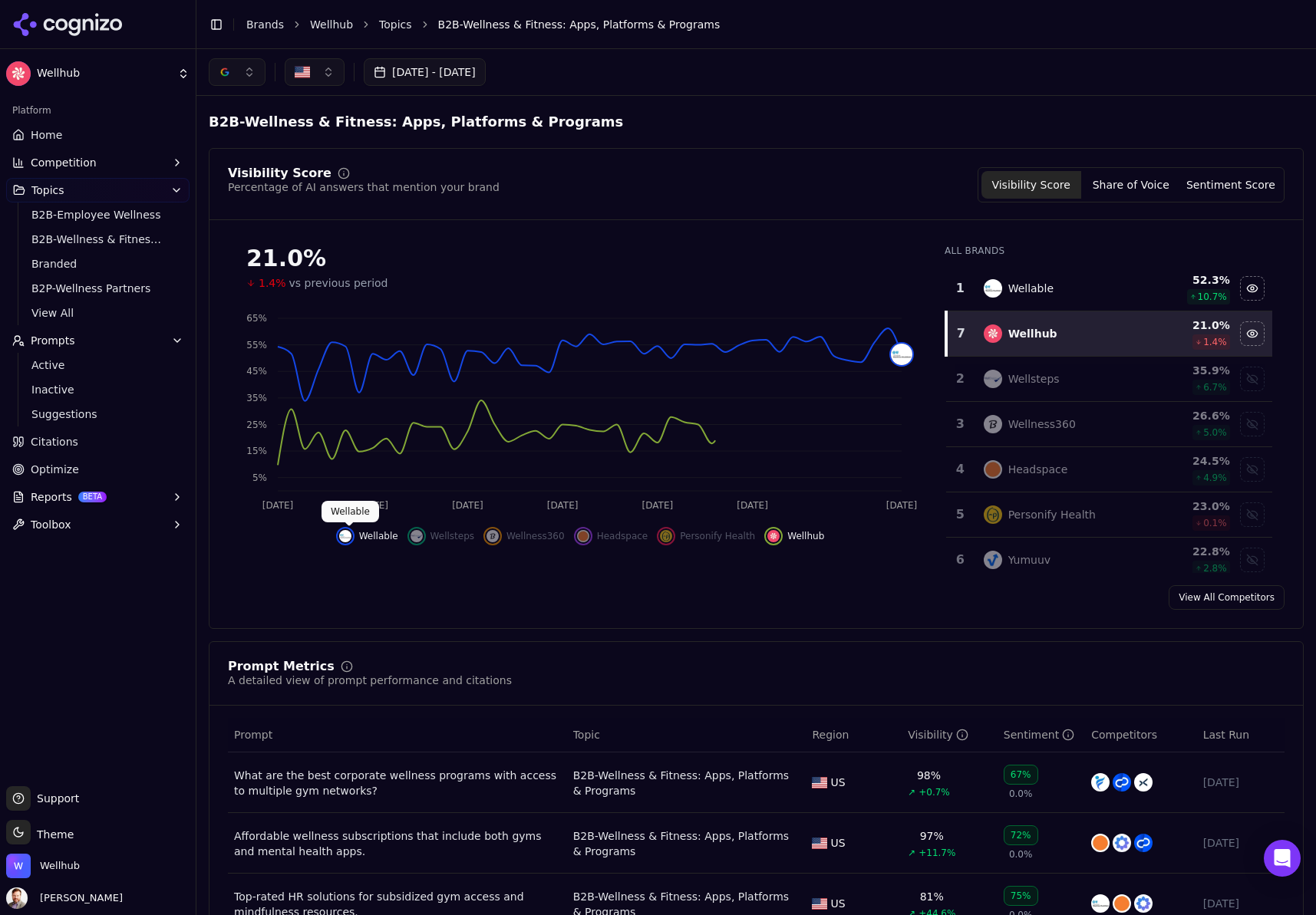
click at [350, 536] on img "Hide wellable data" at bounding box center [345, 536] width 12 height 12
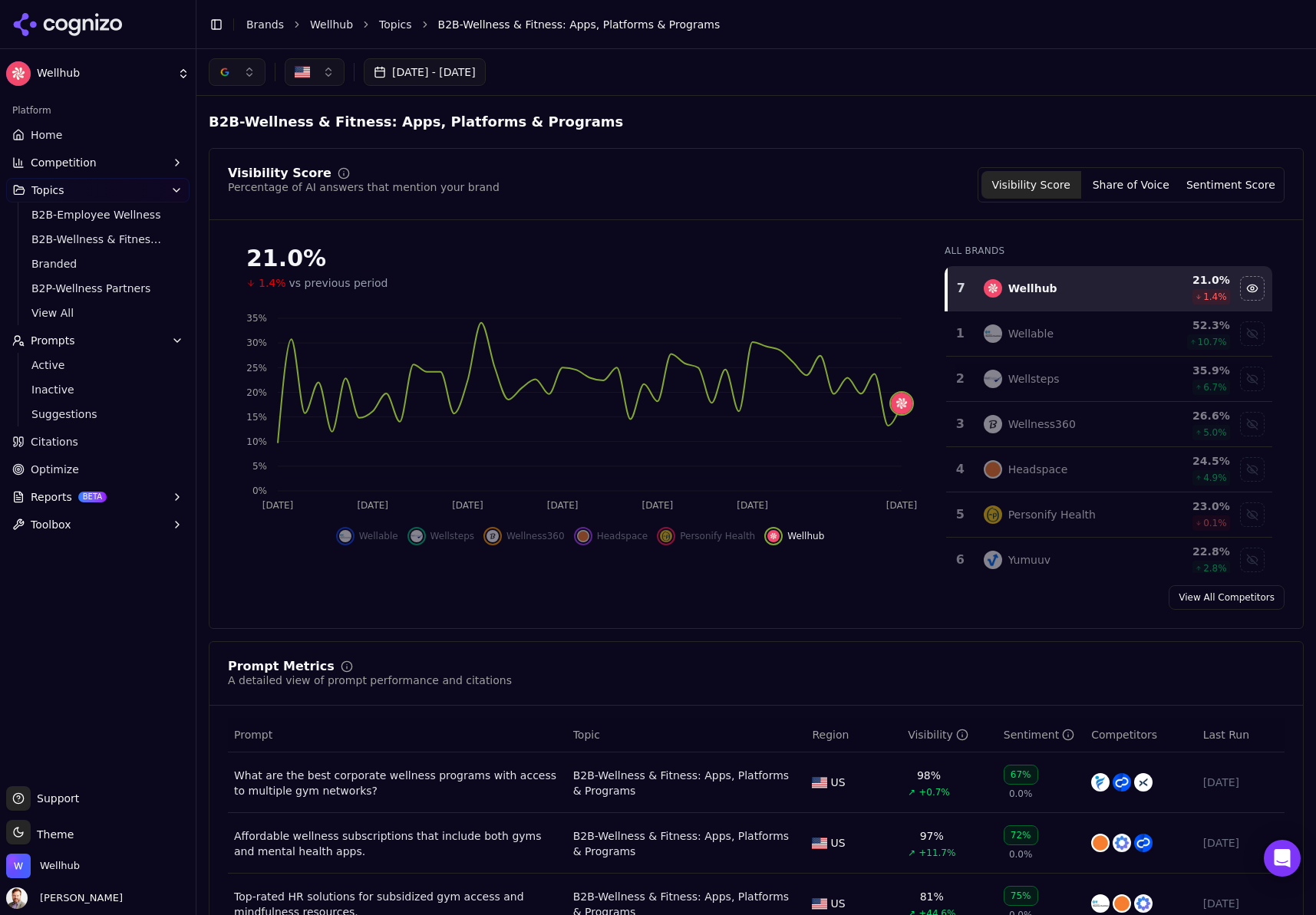
click at [250, 72] on button "button" at bounding box center [236, 72] width 57 height 28
click at [283, 162] on span "Google AI Overviews" at bounding box center [236, 165] width 96 height 31
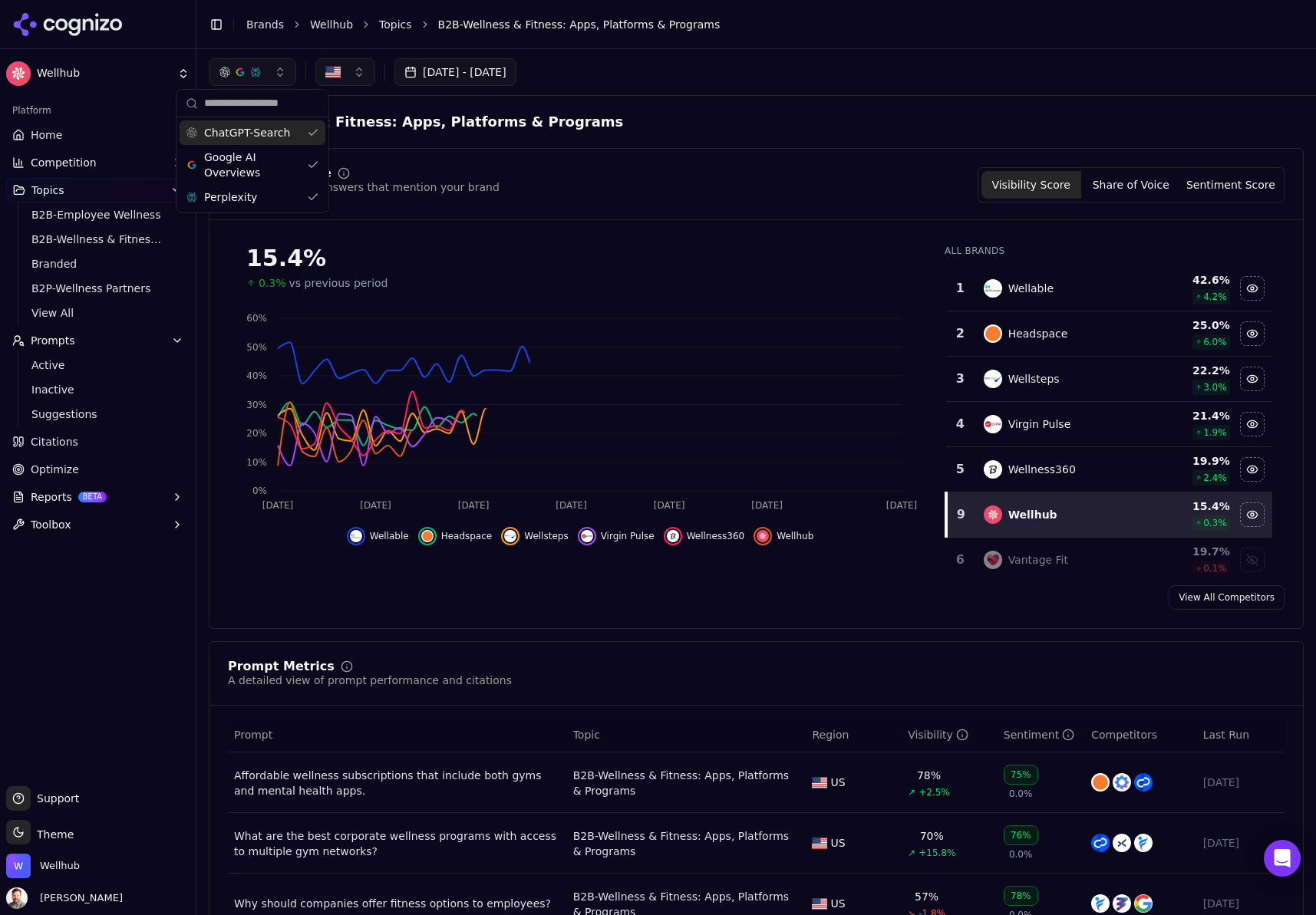
click at [241, 76] on div "button" at bounding box center [240, 71] width 12 height 12
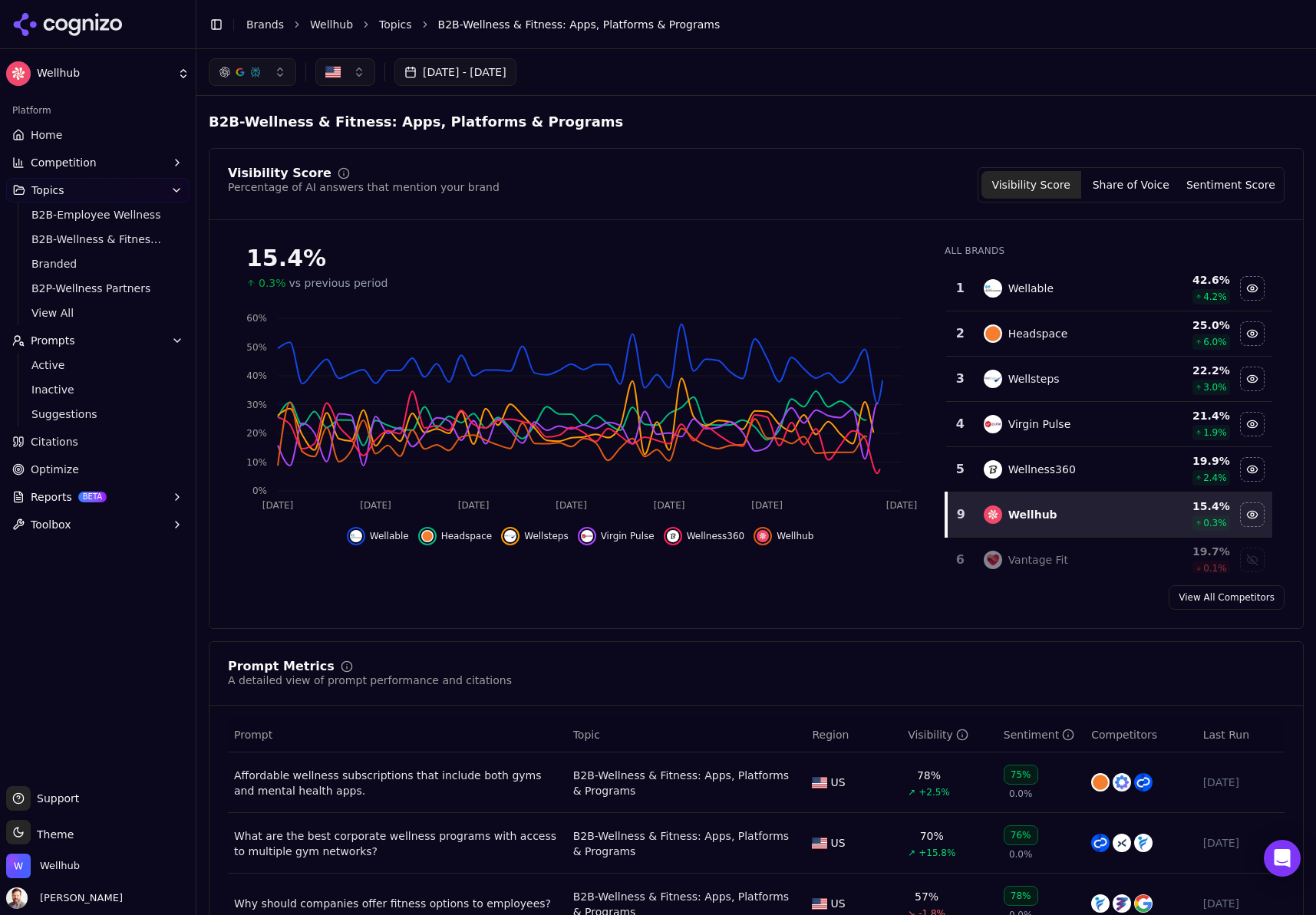
click at [274, 78] on button "button" at bounding box center [252, 72] width 87 height 28
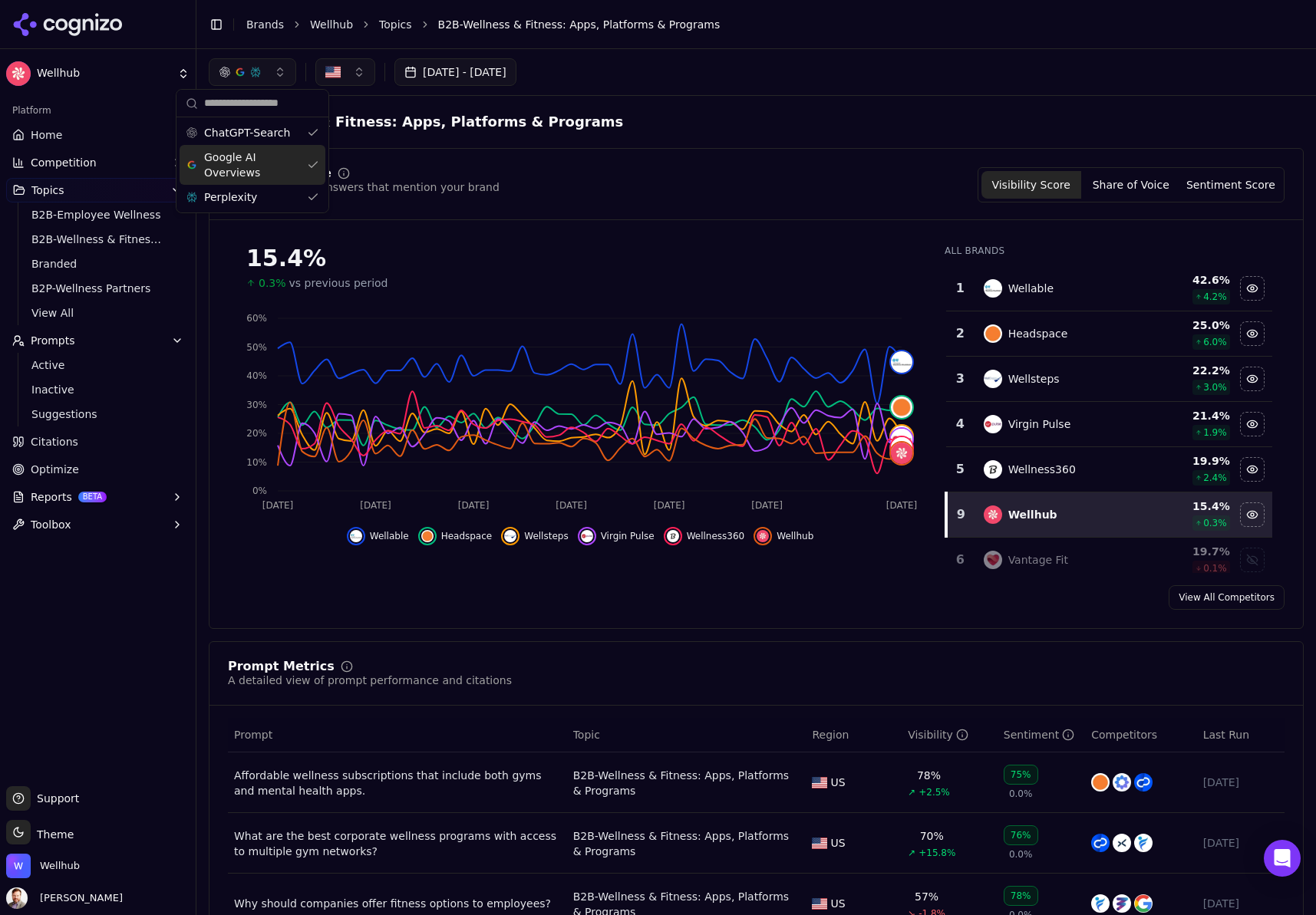
drag, startPoint x: 315, startPoint y: 168, endPoint x: 296, endPoint y: 94, distance: 76.4
click at [315, 168] on div "Google AI Overviews" at bounding box center [252, 165] width 146 height 40
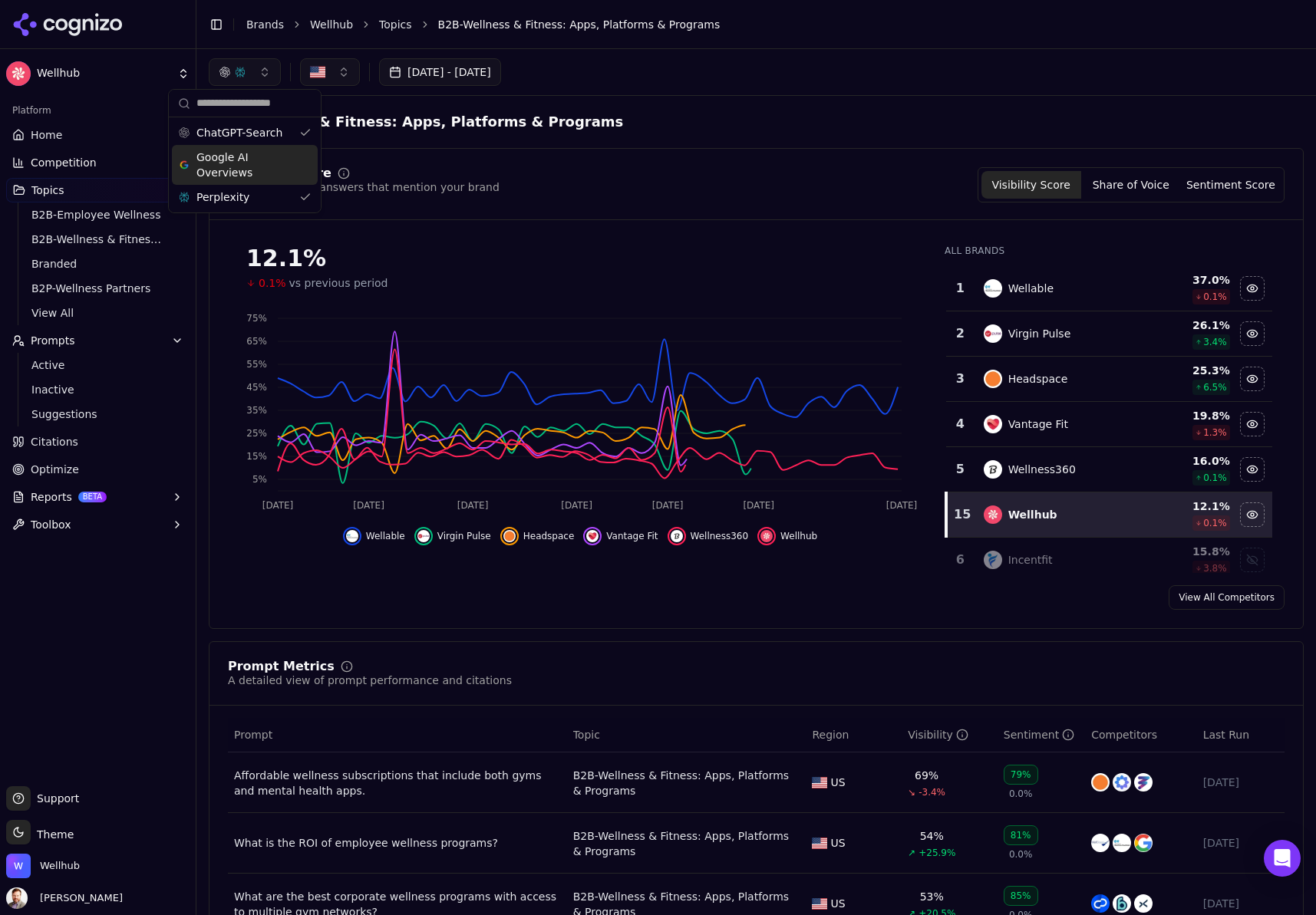
click at [276, 70] on button "button" at bounding box center [244, 72] width 72 height 28
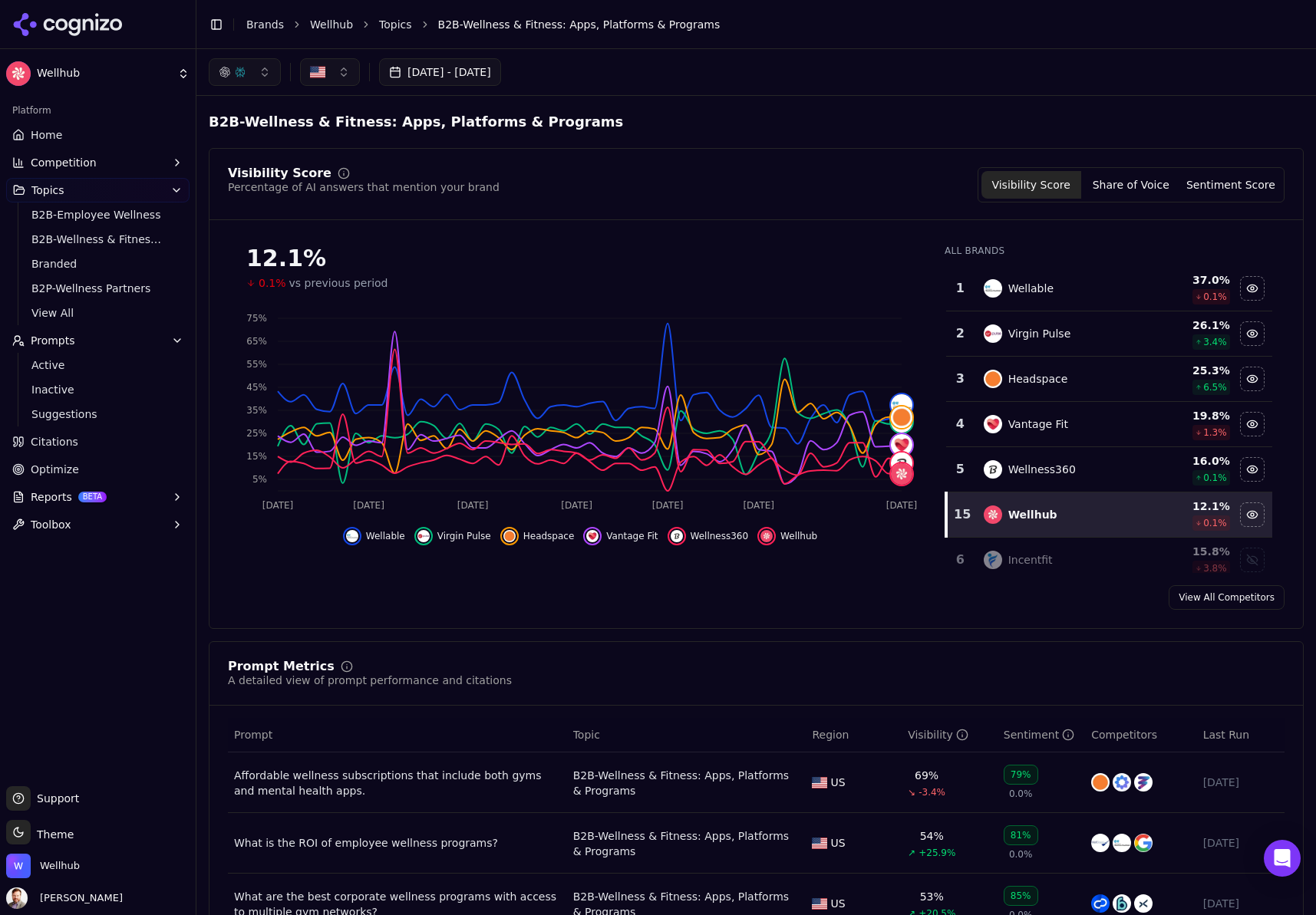
click at [262, 61] on button "button" at bounding box center [244, 72] width 72 height 28
click at [302, 144] on div "ChatGPT-Search" at bounding box center [244, 132] width 146 height 25
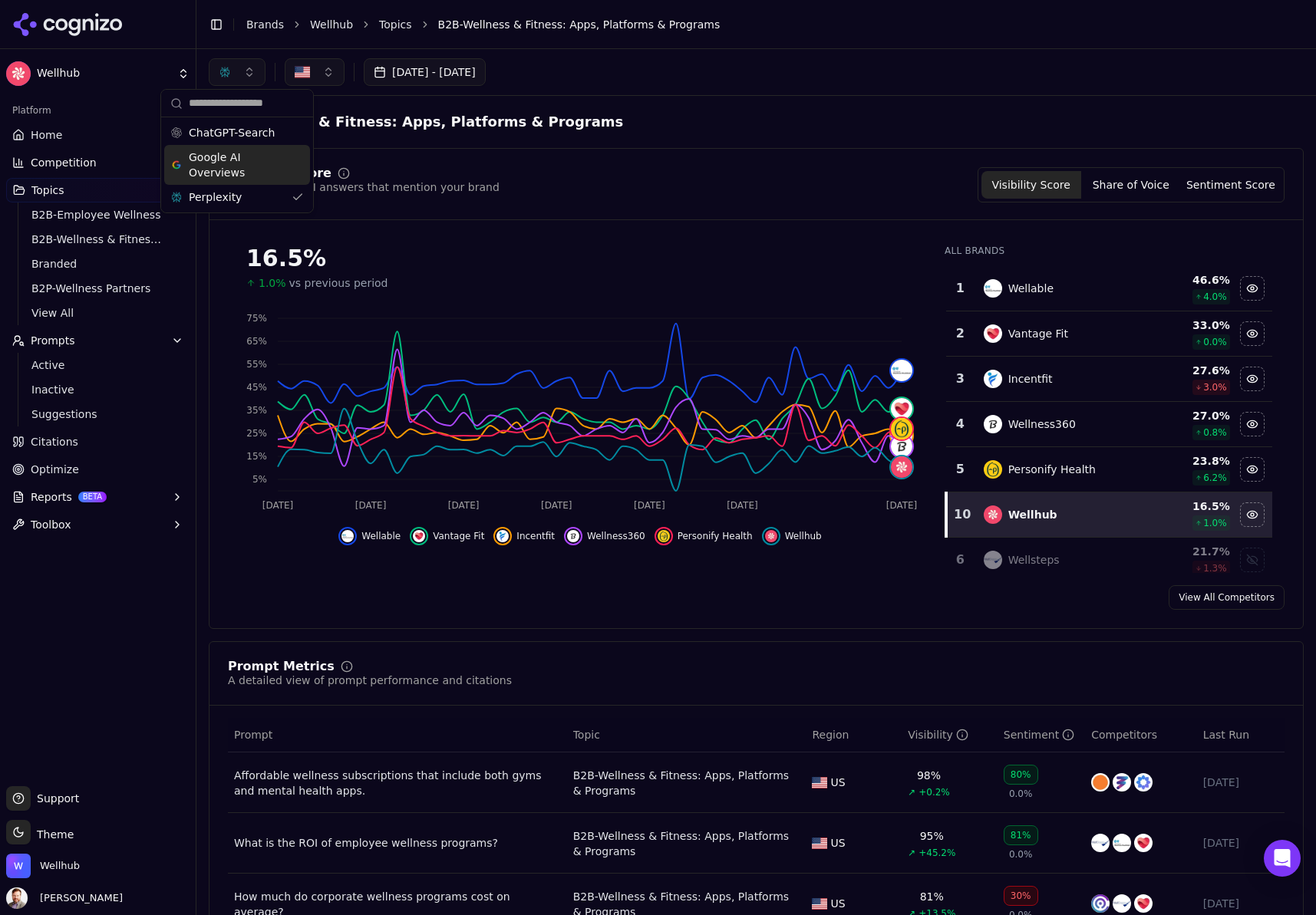
click at [350, 543] on div "Hide wellable data" at bounding box center [347, 536] width 19 height 19
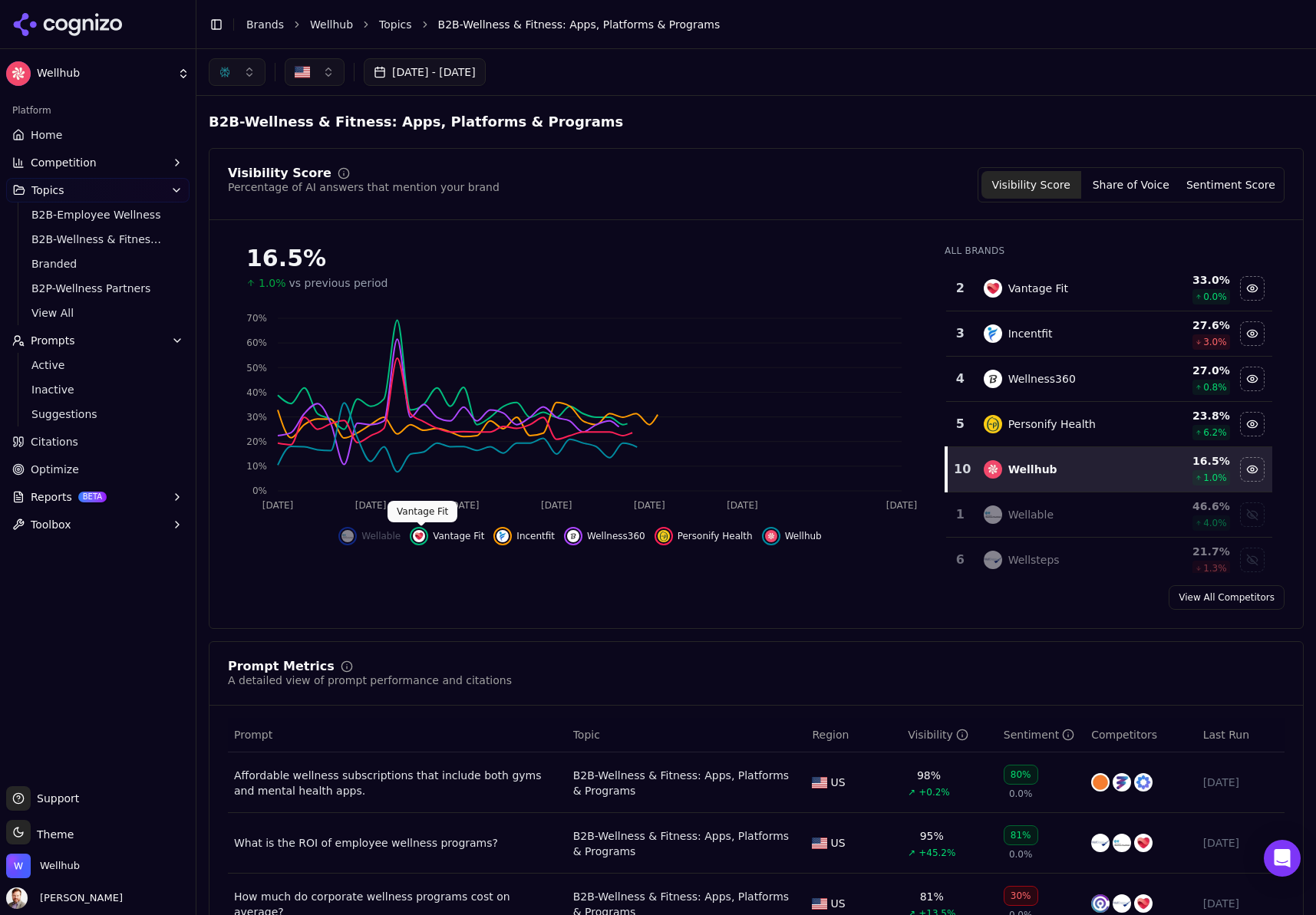
click at [415, 539] on img "Hide vantage fit data" at bounding box center [419, 536] width 12 height 12
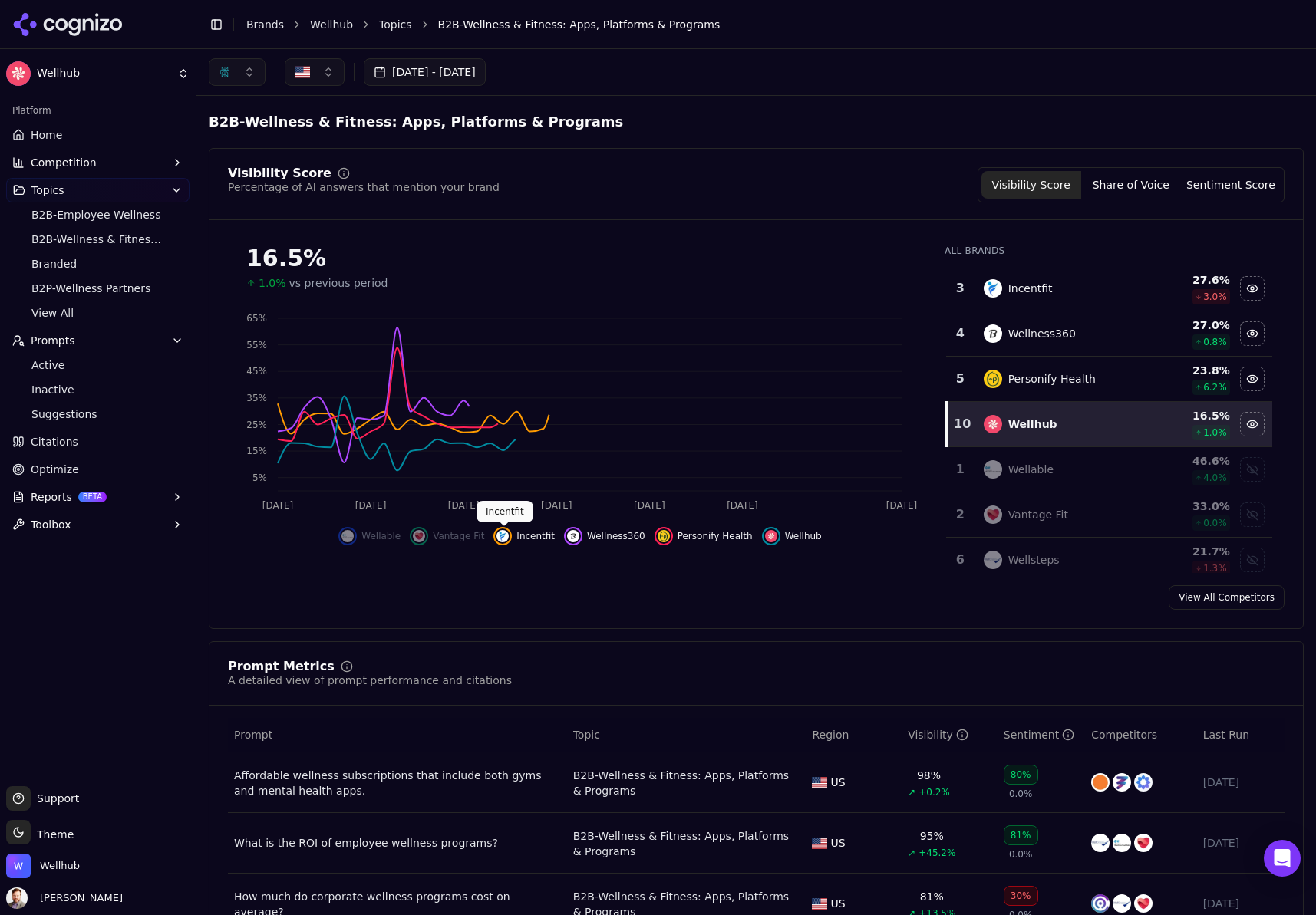
click at [509, 533] on div "Hide incentfit data" at bounding box center [502, 536] width 19 height 19
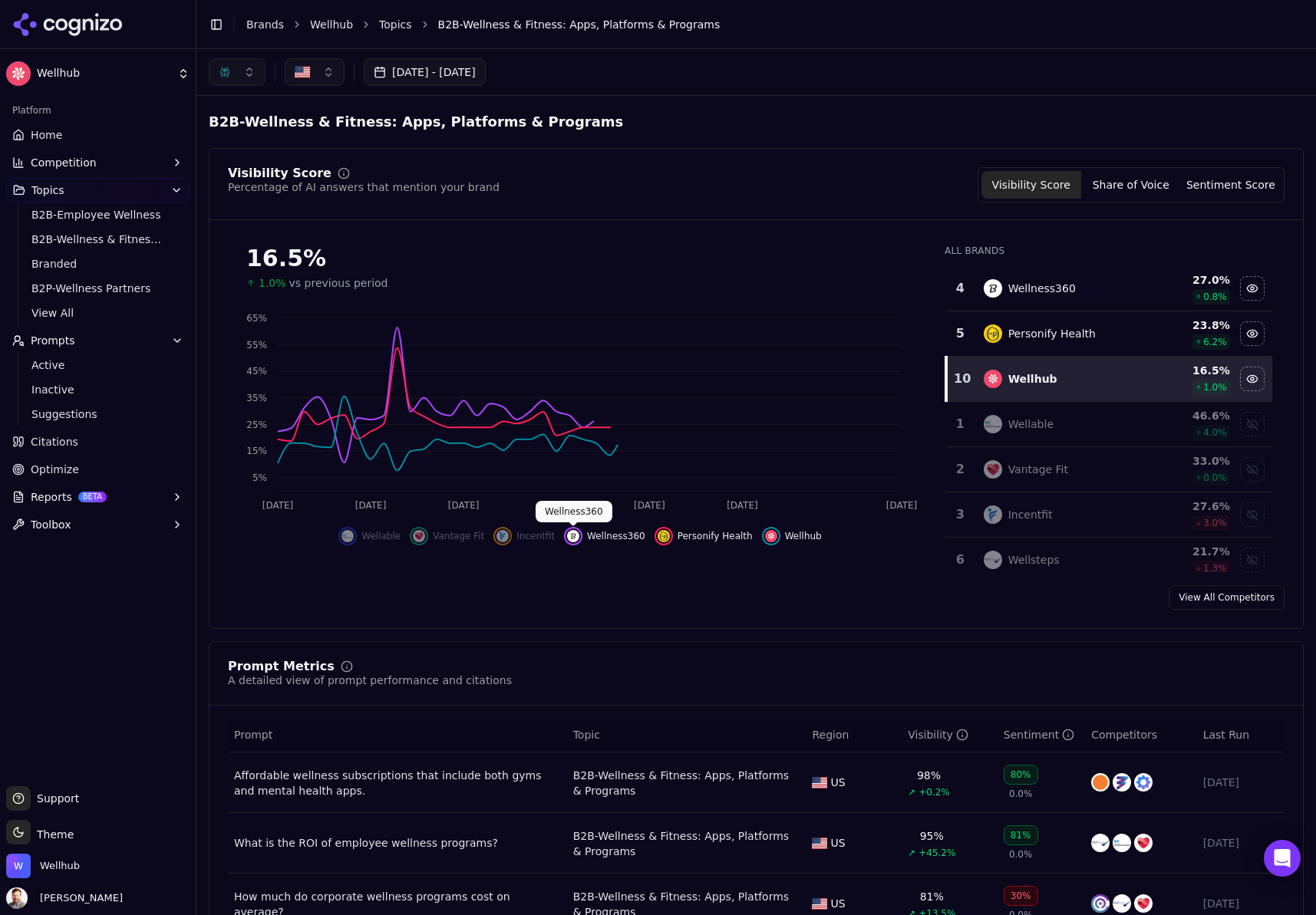
click at [577, 536] on img "Hide wellness360 data" at bounding box center [573, 536] width 12 height 12
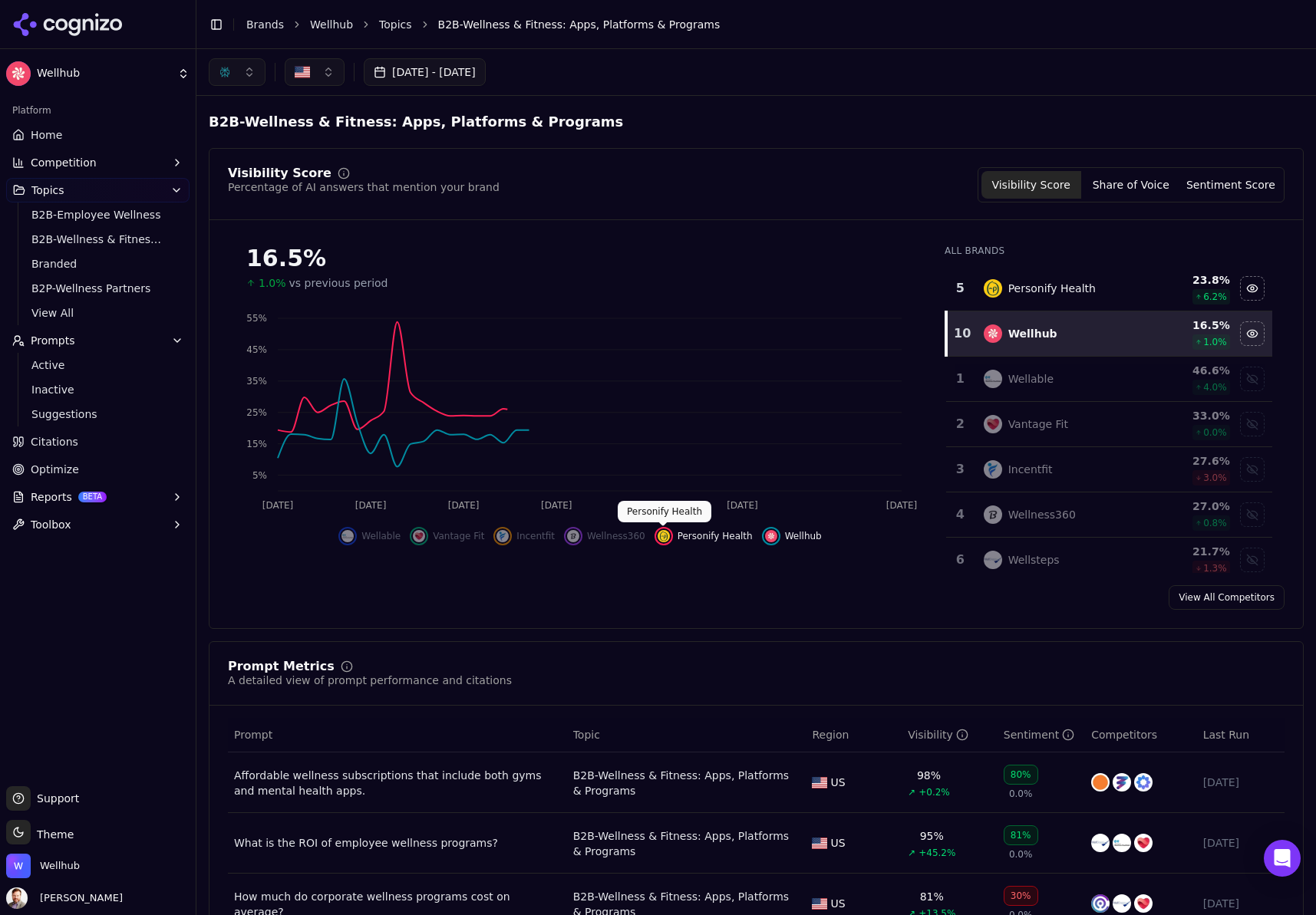
click at [658, 531] on img "Hide personify health data" at bounding box center [663, 536] width 12 height 12
